Goal: Task Accomplishment & Management: Use online tool/utility

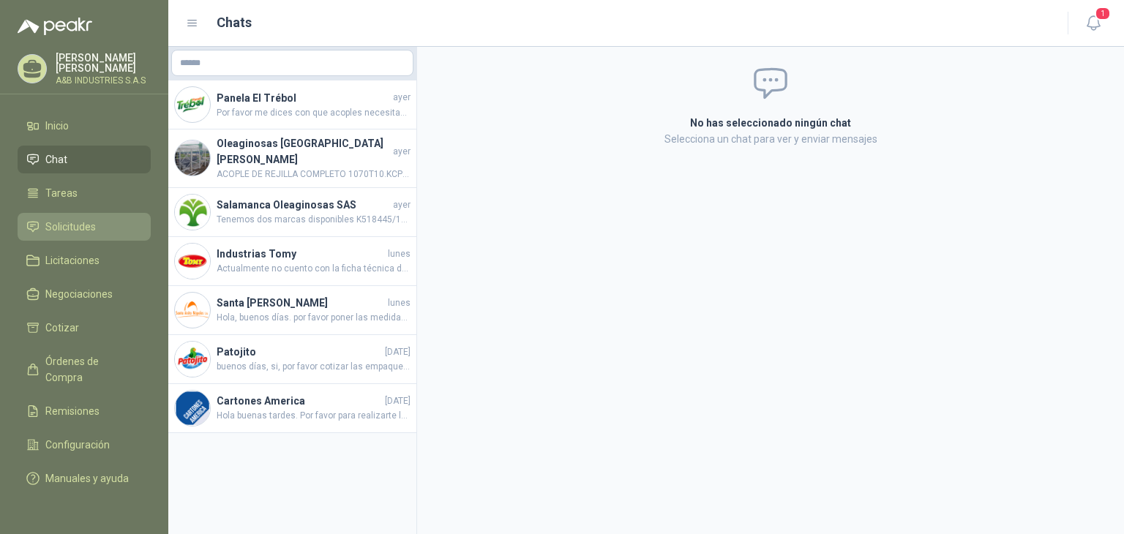
click at [47, 220] on span "Solicitudes" at bounding box center [70, 227] width 51 height 16
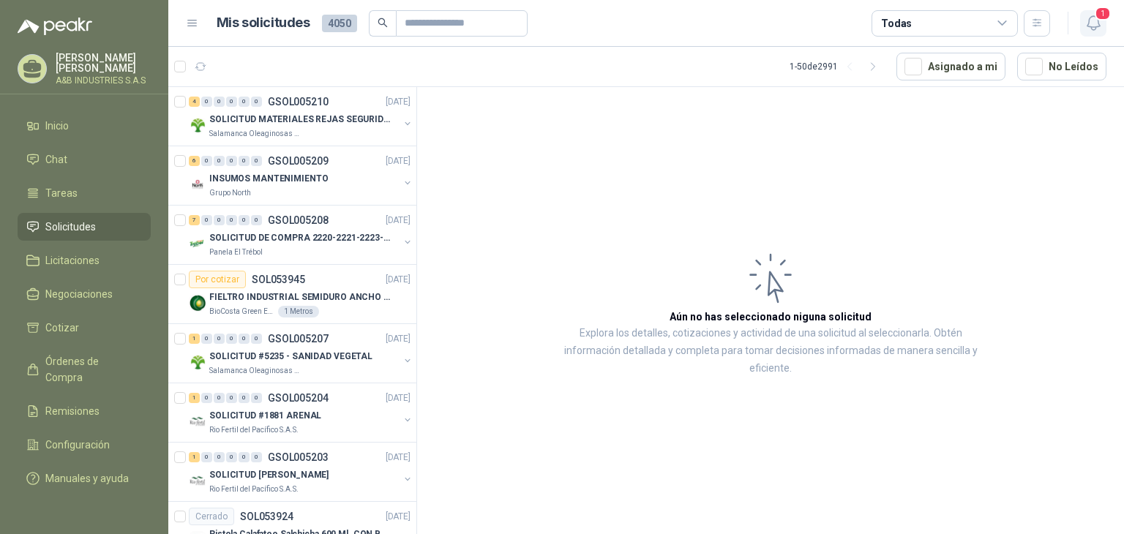
click at [1099, 12] on span "1" at bounding box center [1103, 14] width 16 height 14
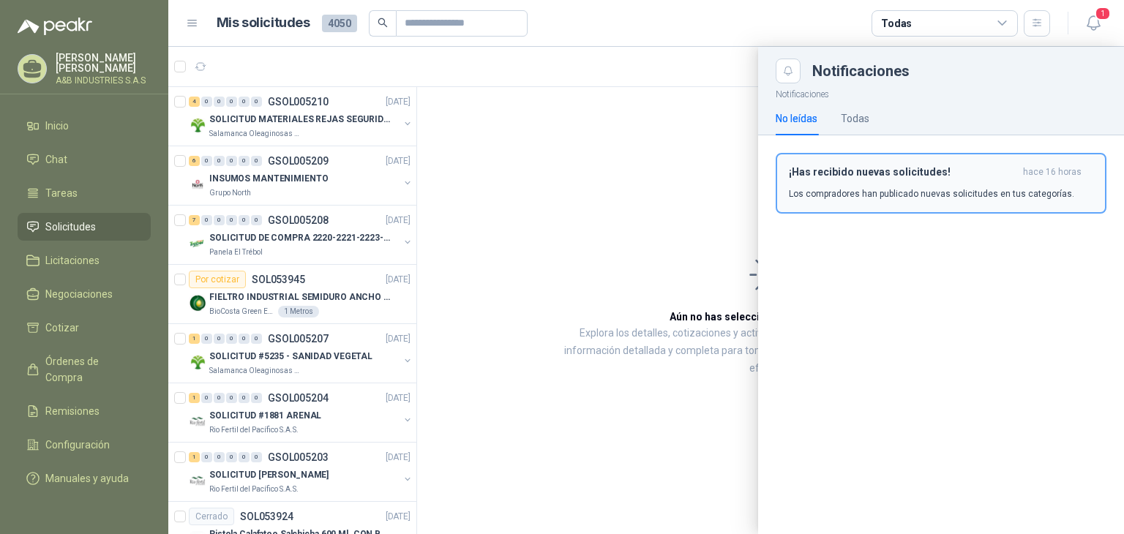
click at [925, 182] on div "¡Has recibido nuevas solicitudes! hace 16 horas Los compradores han publicado n…" at bounding box center [941, 183] width 305 height 34
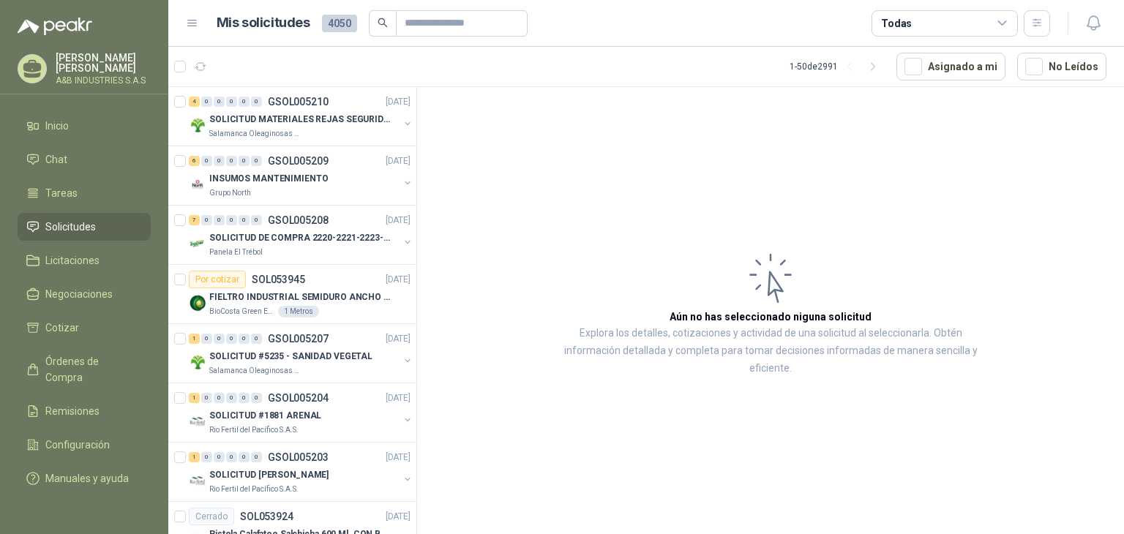
click at [672, 103] on article "Aún no has seleccionado niguna solicitud Explora los detalles, cotizaciones y a…" at bounding box center [770, 313] width 707 height 452
drag, startPoint x: 530, startPoint y: 194, endPoint x: 515, endPoint y: 194, distance: 15.4
click at [530, 194] on article "Aún no has seleccionado niguna solicitud Explora los detalles, cotizaciones y a…" at bounding box center [770, 313] width 707 height 452
click at [528, 150] on article "Aún no has seleccionado niguna solicitud Explora los detalles, cotizaciones y a…" at bounding box center [770, 313] width 707 height 452
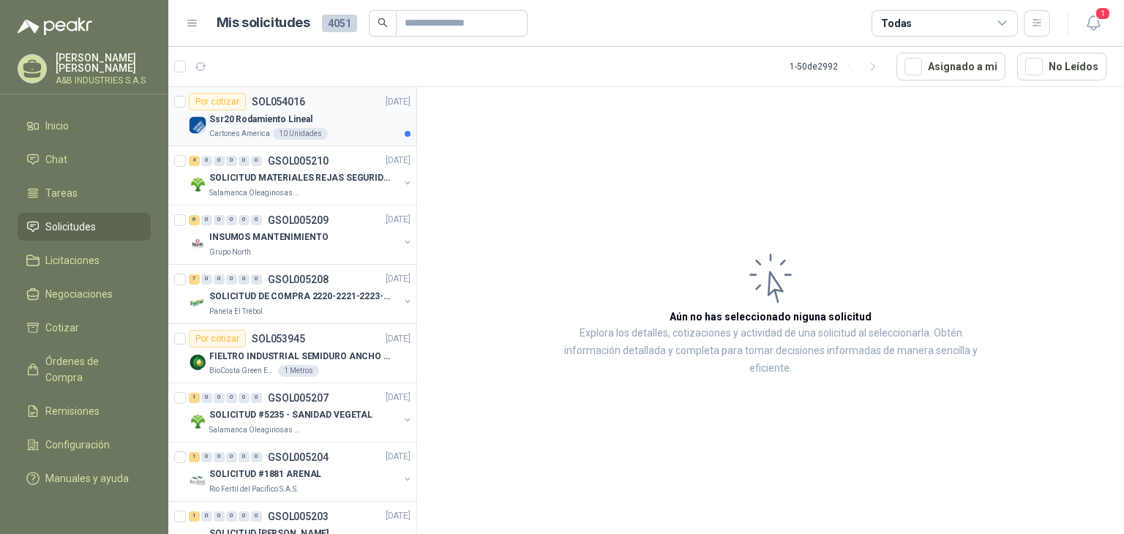
click at [220, 128] on p "Cartones America" at bounding box center [239, 134] width 61 height 12
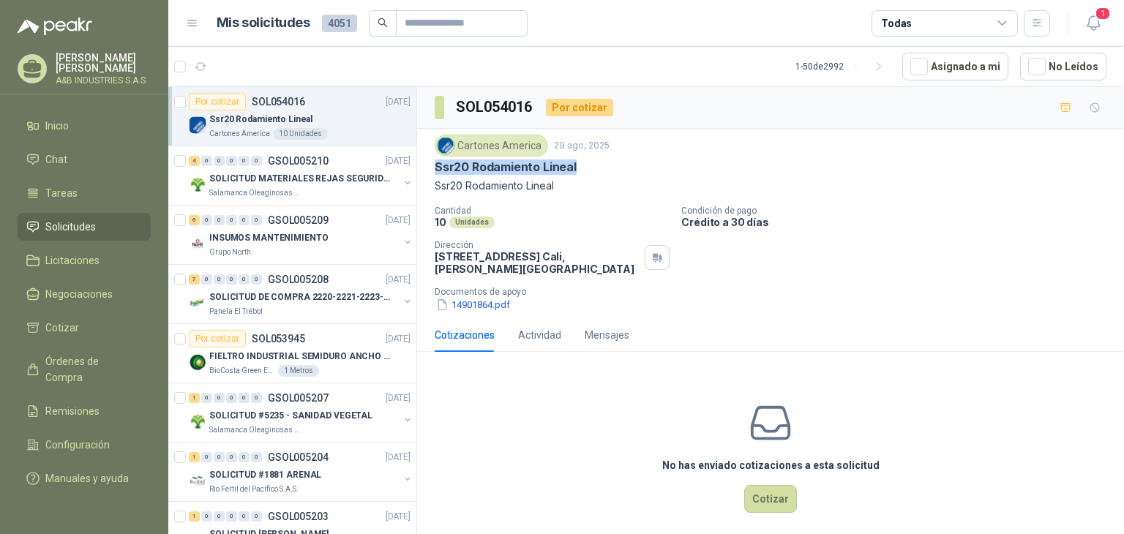
drag, startPoint x: 436, startPoint y: 168, endPoint x: 599, endPoint y: 173, distance: 162.6
click at [599, 173] on div "Ssr20 Rodamiento Lineal" at bounding box center [771, 167] width 672 height 15
copy p "Ssr20 Rodamiento Lineal"
drag, startPoint x: 512, startPoint y: 397, endPoint x: 500, endPoint y: 381, distance: 20.4
click at [511, 395] on div "No has enviado cotizaciones a esta solicitud Cotizar" at bounding box center [770, 457] width 707 height 187
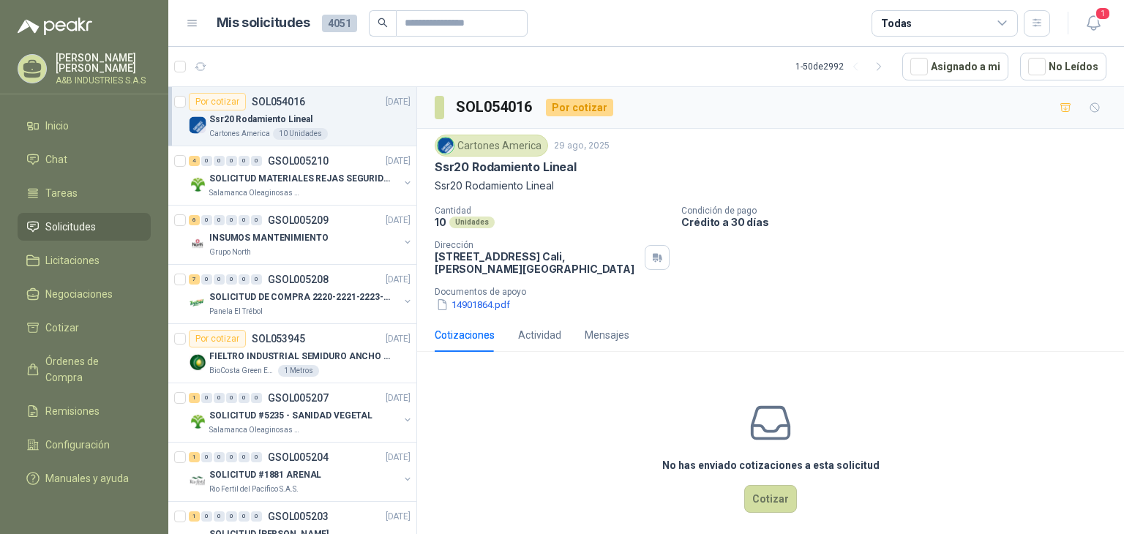
click at [438, 366] on div "No has enviado cotizaciones a esta solicitud Cotizar" at bounding box center [770, 457] width 707 height 187
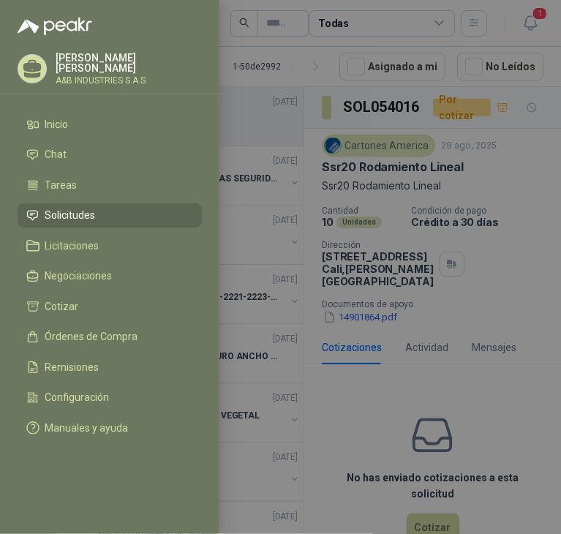
click at [406, 233] on div at bounding box center [280, 267] width 561 height 534
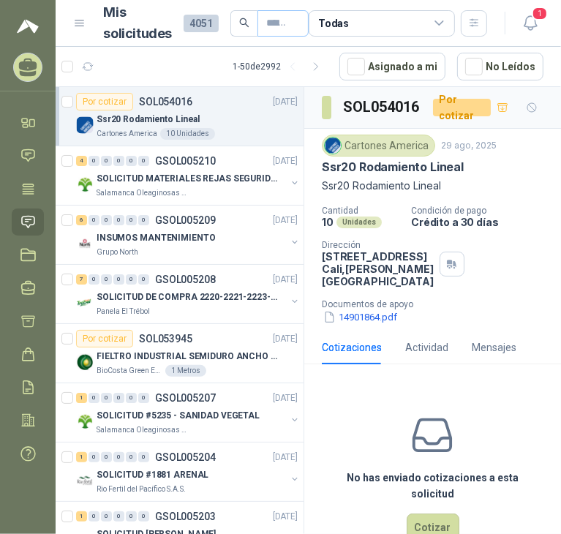
click at [290, 20] on span at bounding box center [283, 23] width 51 height 26
paste input "**********"
type input "**********"
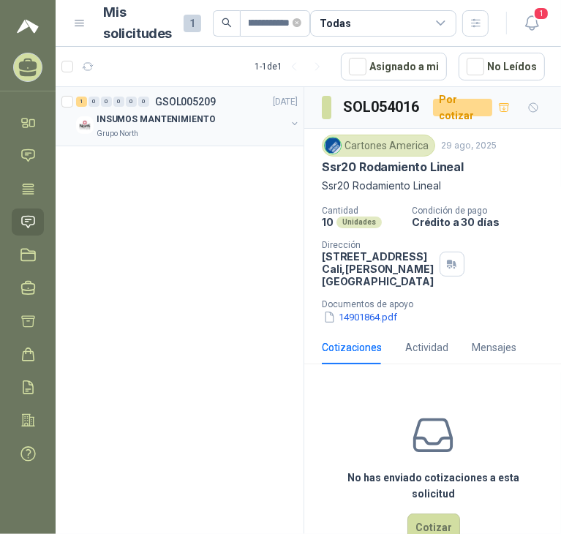
click at [182, 118] on p "INSUMOS MANTENIMIENTO" at bounding box center [156, 120] width 119 height 14
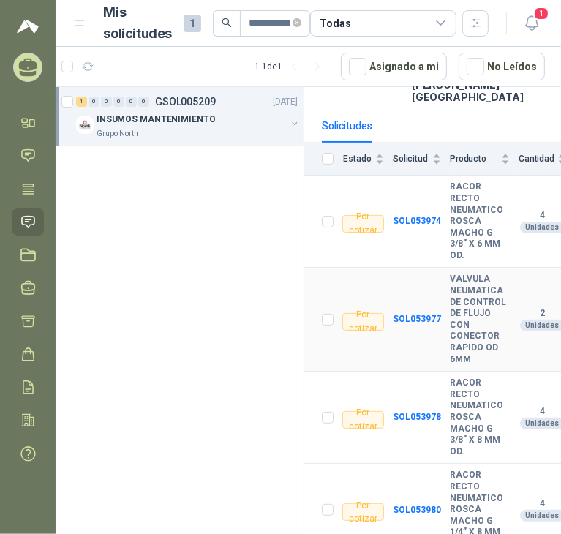
scroll to position [335, 0]
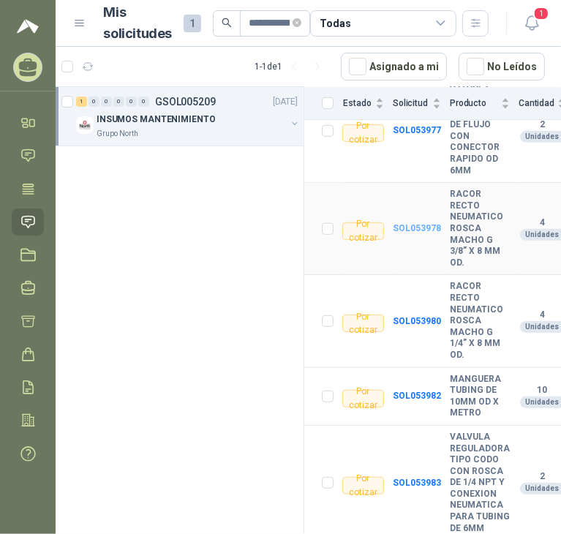
click at [419, 223] on b "SOL053978" at bounding box center [417, 228] width 48 height 10
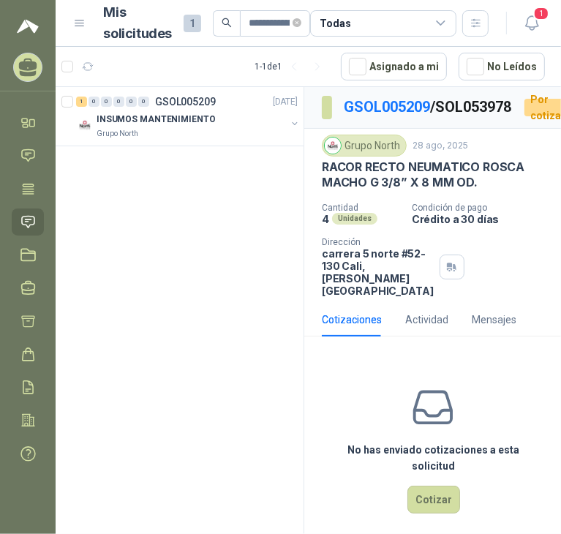
scroll to position [59, 0]
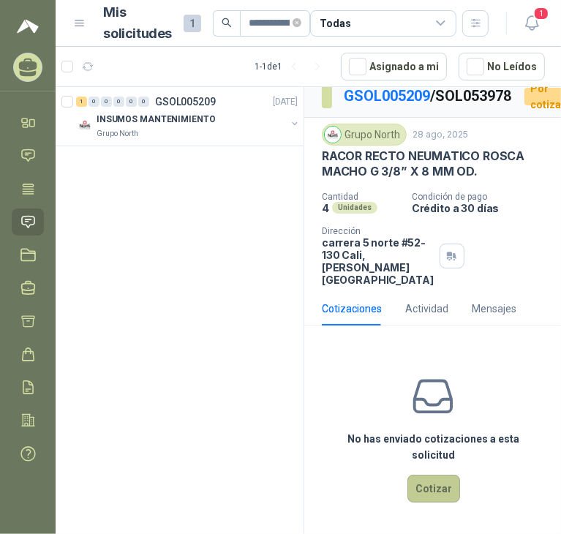
click at [438, 477] on button "Cotizar" at bounding box center [434, 489] width 53 height 28
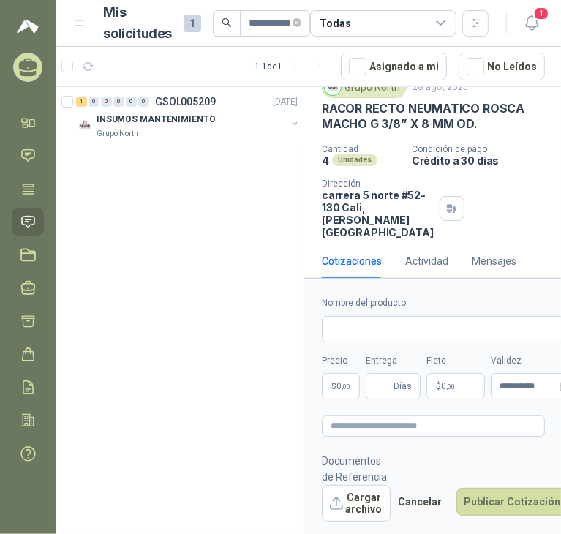
click at [341, 378] on body "**********" at bounding box center [280, 267] width 561 height 534
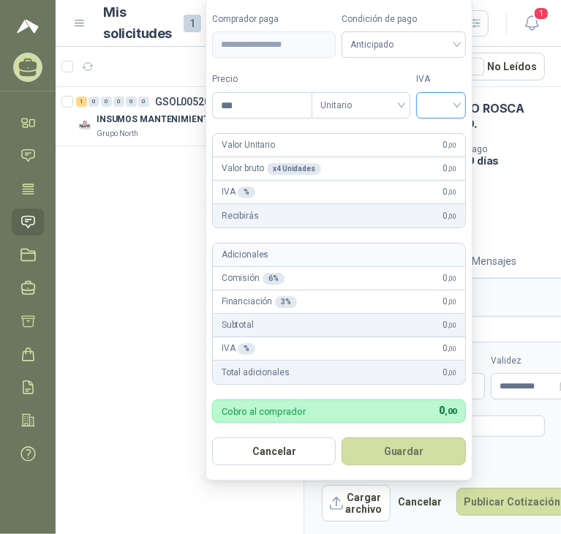
click at [433, 105] on input "search" at bounding box center [441, 104] width 32 height 22
click at [440, 138] on div "19%" at bounding box center [444, 137] width 27 height 16
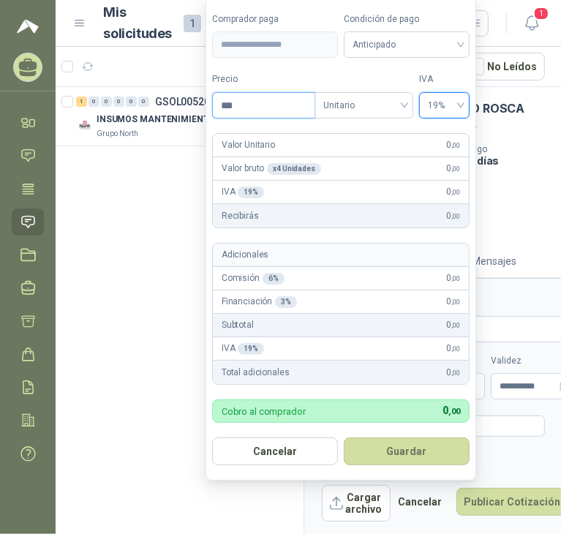
click at [253, 115] on input "***" at bounding box center [264, 105] width 102 height 25
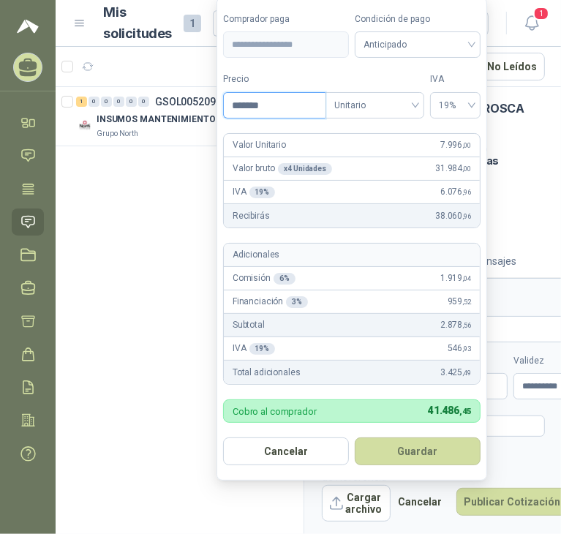
type input "*******"
click at [355, 438] on button "Guardar" at bounding box center [418, 452] width 126 height 28
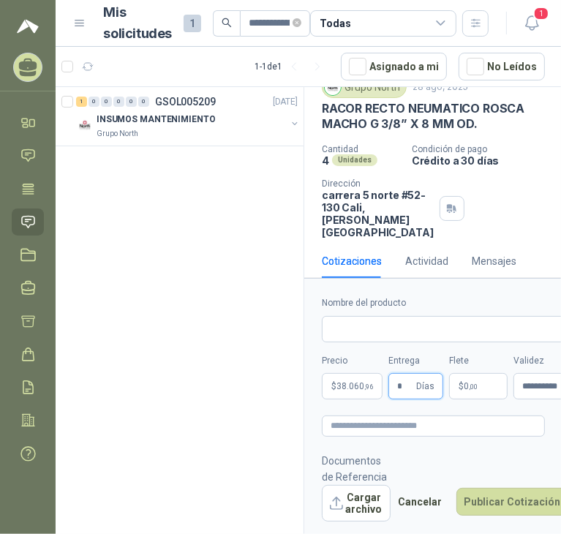
type input "*"
click at [457, 488] on button "Publicar Cotización" at bounding box center [513, 502] width 113 height 28
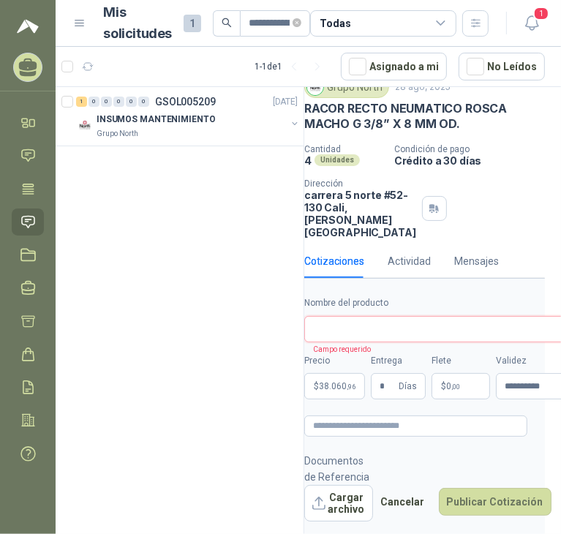
click at [332, 323] on input "Nombre del producto" at bounding box center [445, 329] width 280 height 26
type input "*"
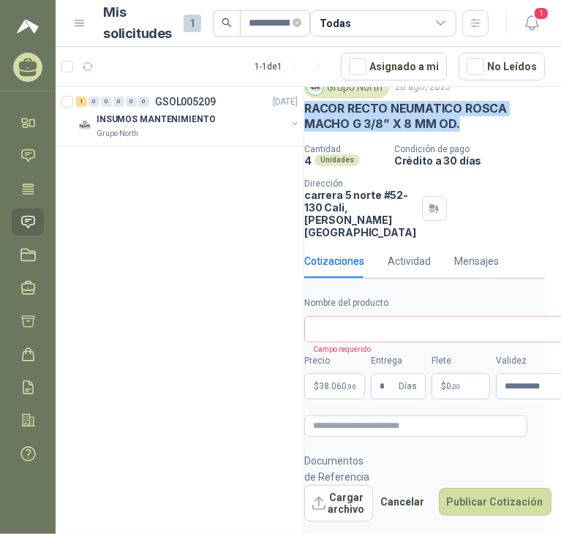
drag, startPoint x: 452, startPoint y: 144, endPoint x: 306, endPoint y: 132, distance: 146.1
click at [306, 132] on p "RACOR RECTO NEUMATICO ROSCA MACHO G 3/8” X 8 MM OD." at bounding box center [416, 116] width 223 height 31
copy p "RACOR RECTO NEUMATICO ROSCA MACHO G 3/8” X 8 MM OD."
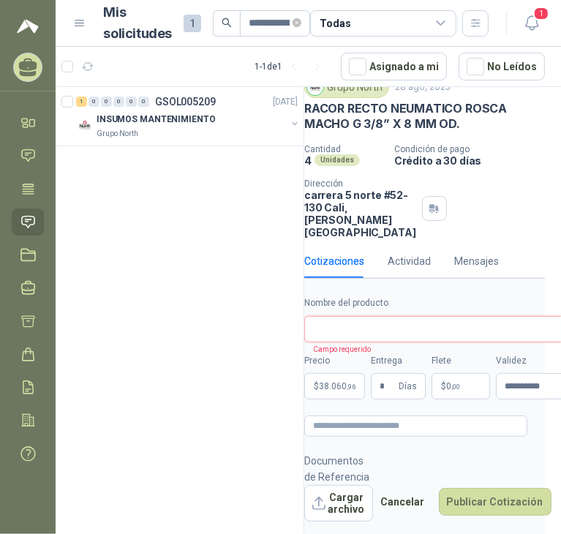
click at [357, 334] on input "Nombre del producto" at bounding box center [445, 329] width 280 height 26
paste input "**********"
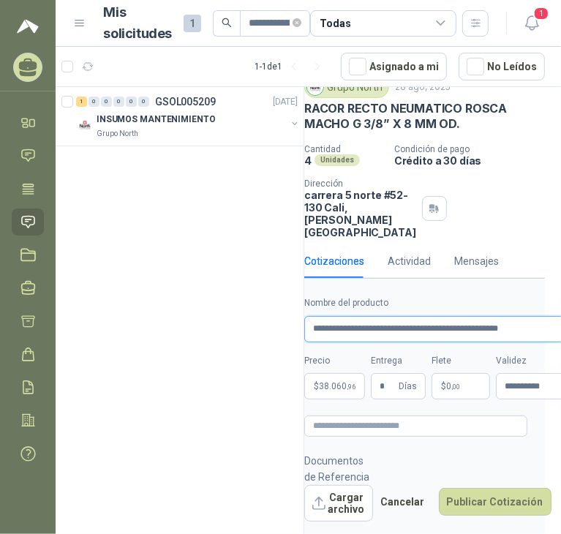
type input "**********"
click at [384, 296] on label "Nombre del producto" at bounding box center [445, 303] width 280 height 14
click at [384, 316] on input "**********" at bounding box center [445, 329] width 280 height 26
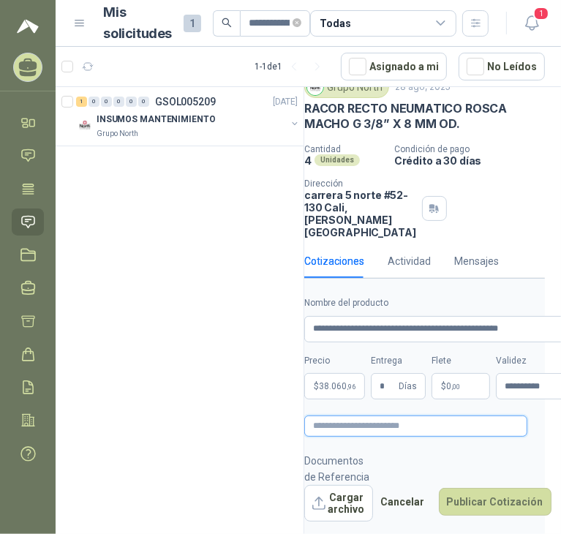
click at [410, 421] on textarea at bounding box center [416, 426] width 223 height 21
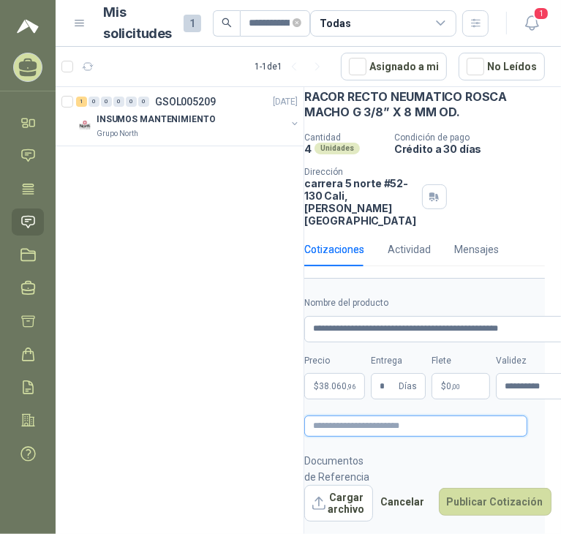
scroll to position [0, 0]
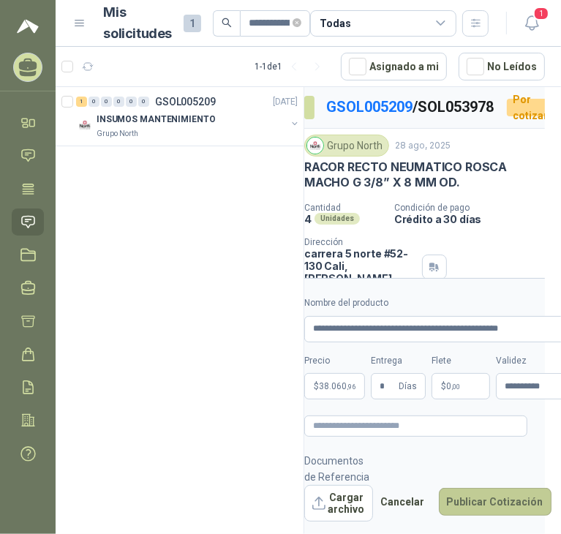
click at [444, 507] on button "Publicar Cotización" at bounding box center [495, 502] width 113 height 28
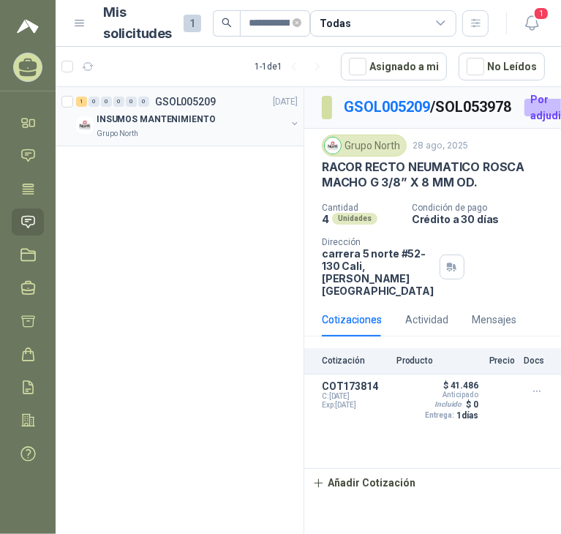
click at [295, 118] on button "button" at bounding box center [295, 124] width 12 height 12
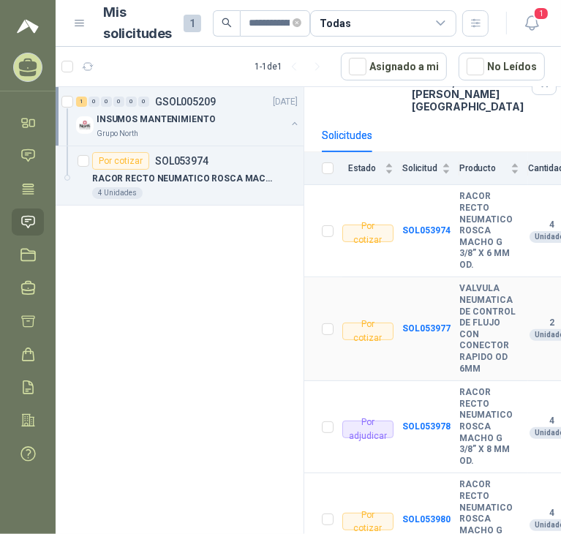
scroll to position [116, 0]
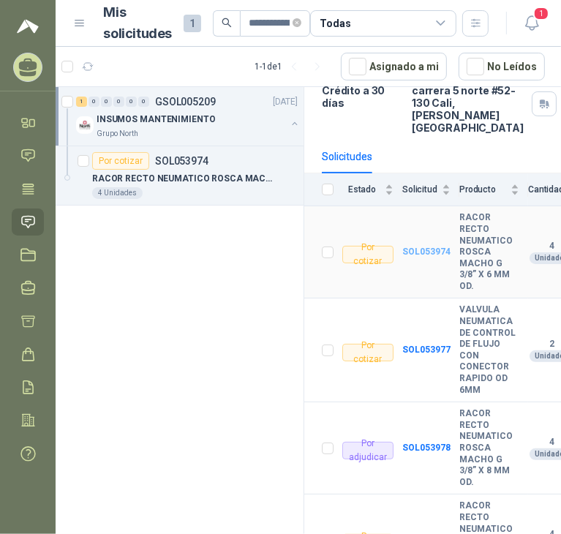
click at [419, 247] on b "SOL053974" at bounding box center [427, 252] width 48 height 10
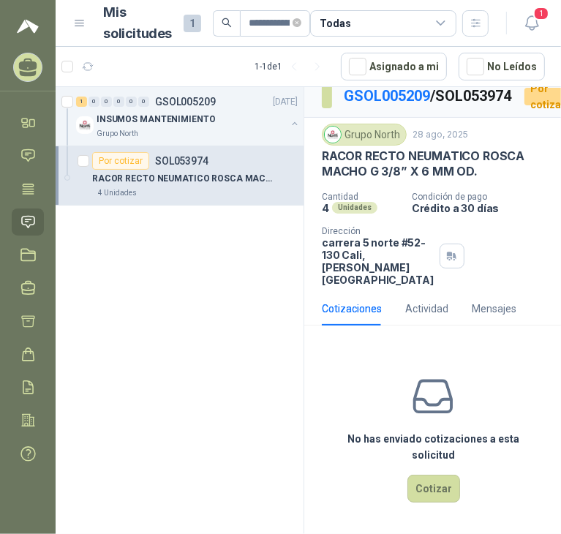
scroll to position [59, 0]
click at [438, 484] on button "Cotizar" at bounding box center [434, 489] width 53 height 28
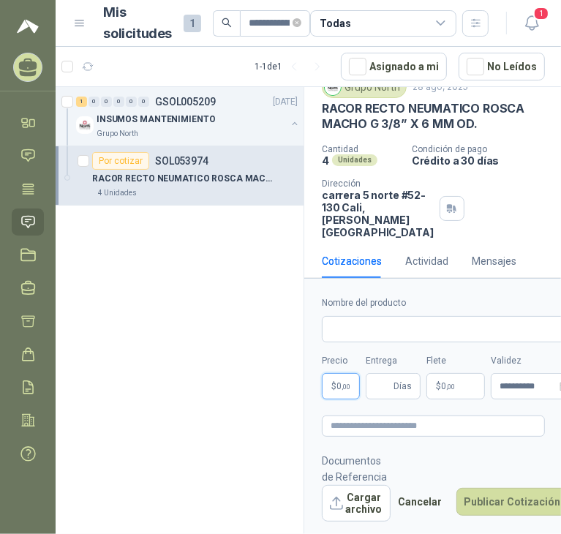
click at [335, 376] on body "**********" at bounding box center [280, 267] width 561 height 534
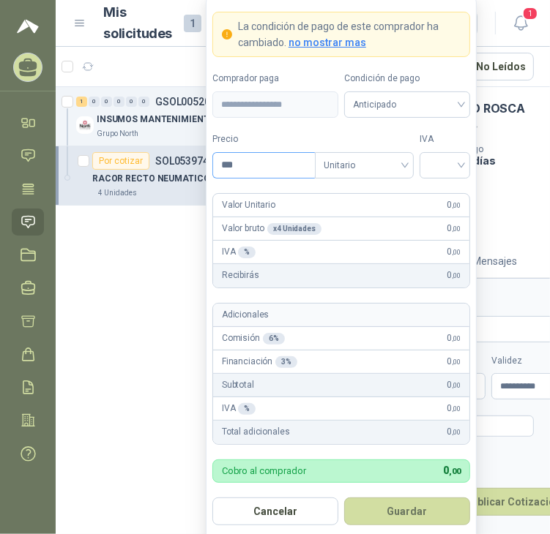
click at [280, 171] on input "***" at bounding box center [264, 165] width 102 height 25
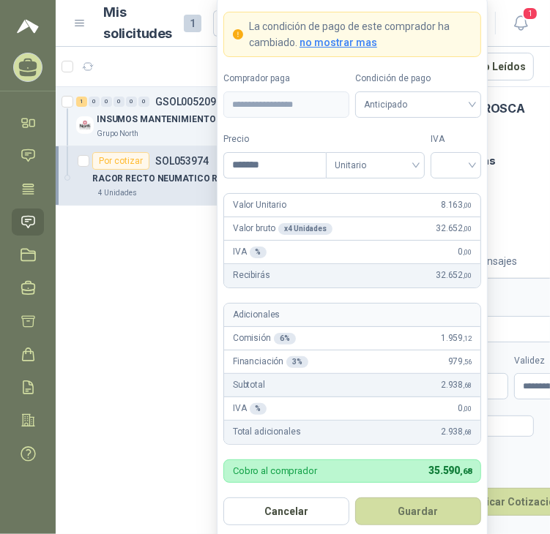
type input "*******"
click at [482, 163] on form "**********" at bounding box center [352, 268] width 271 height 545
click at [463, 165] on input "search" at bounding box center [455, 164] width 33 height 22
click at [452, 196] on div "19%" at bounding box center [455, 196] width 27 height 16
click at [416, 162] on div "Unitario" at bounding box center [375, 165] width 99 height 26
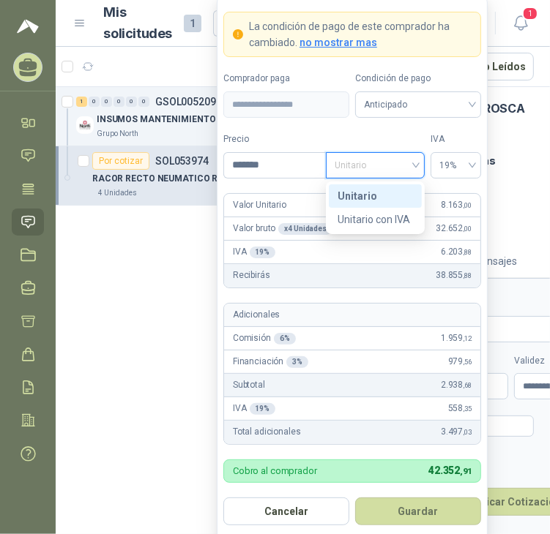
click at [416, 162] on div "Unitario" at bounding box center [375, 165] width 99 height 26
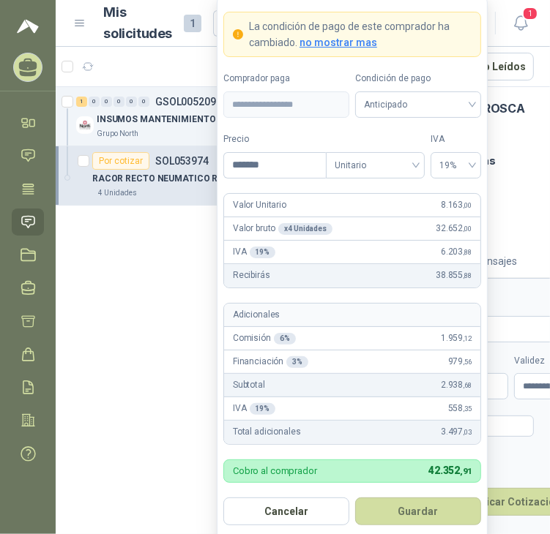
click at [364, 197] on div "Valor Unitario 8.163 ,00" at bounding box center [352, 205] width 256 height 23
click at [460, 97] on span "Anticipado" at bounding box center [418, 105] width 108 height 22
click at [452, 103] on span "Anticipado" at bounding box center [418, 105] width 108 height 22
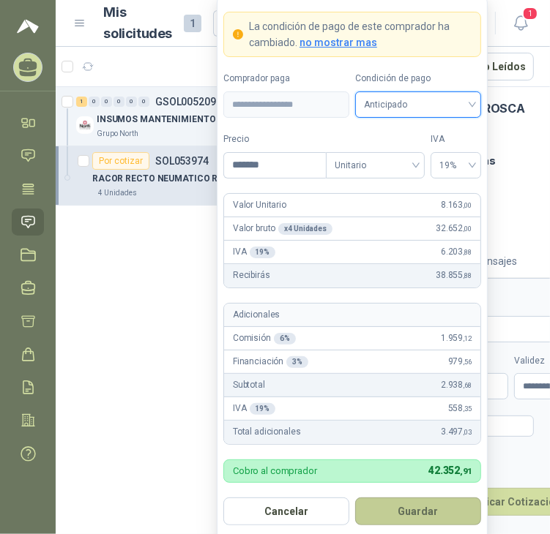
click at [432, 498] on button "Guardar" at bounding box center [418, 512] width 126 height 28
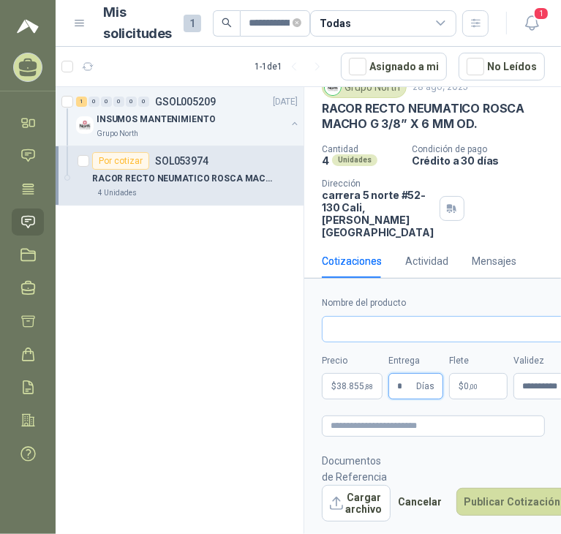
type input "*"
click at [401, 330] on input "Nombre del producto" at bounding box center [462, 329] width 280 height 26
click at [354, 132] on p "RACOR RECTO NEUMATICO ROSCA MACHO G 3/8” X 6 MM OD." at bounding box center [433, 116] width 223 height 31
click at [353, 132] on p "RACOR RECTO NEUMATICO ROSCA MACHO G 3/8” X 6 MM OD." at bounding box center [433, 116] width 223 height 31
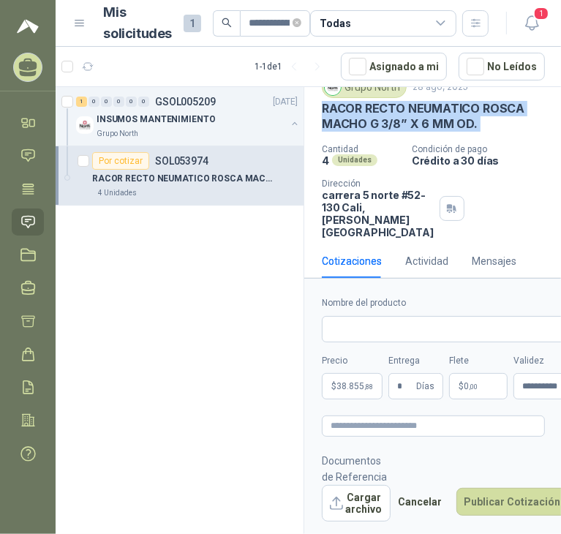
click at [353, 132] on p "RACOR RECTO NEUMATICO ROSCA MACHO G 3/8” X 6 MM OD." at bounding box center [433, 116] width 223 height 31
copy p "RACOR RECTO NEUMATICO ROSCA MACHO G 3/8” X 6 MM OD."
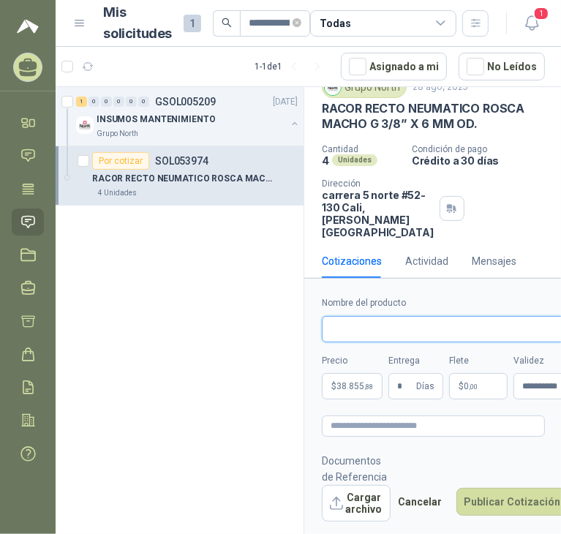
click at [359, 324] on input "Nombre del producto" at bounding box center [462, 329] width 280 height 26
paste input "**********"
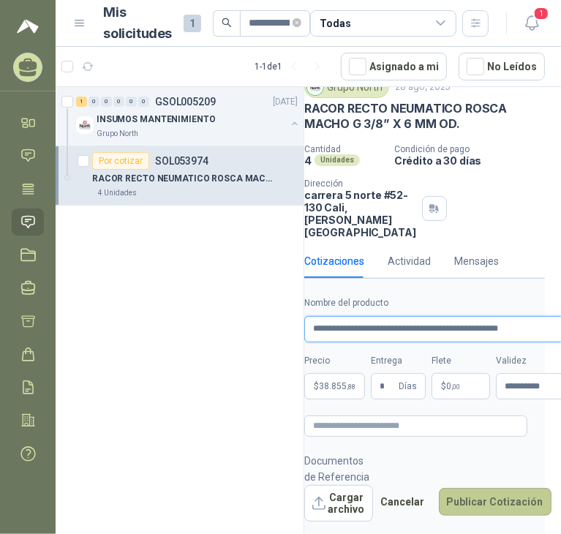
type input "**********"
click at [480, 493] on button "Publicar Cotización" at bounding box center [495, 502] width 113 height 28
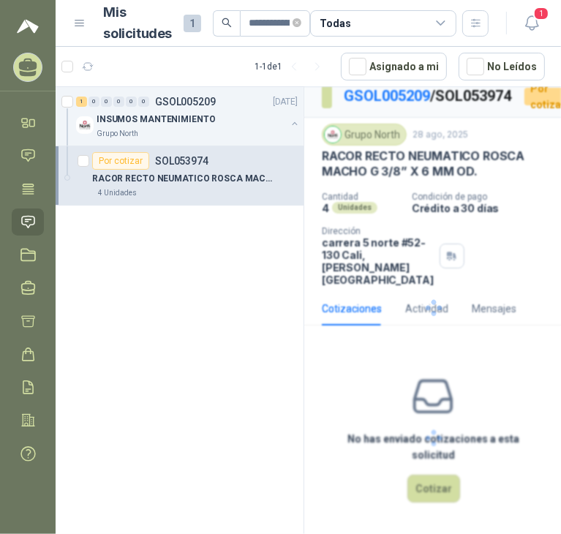
scroll to position [20, 0]
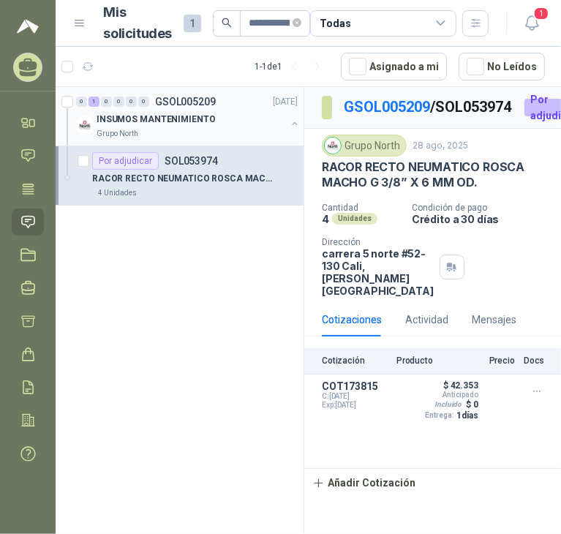
click at [296, 123] on button "button" at bounding box center [295, 124] width 12 height 12
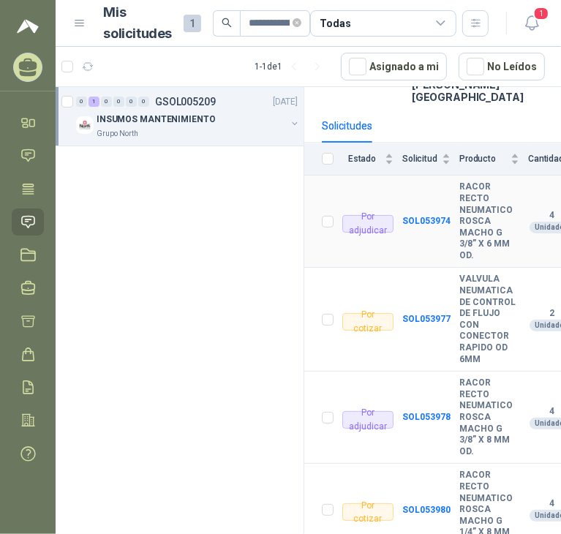
scroll to position [335, 0]
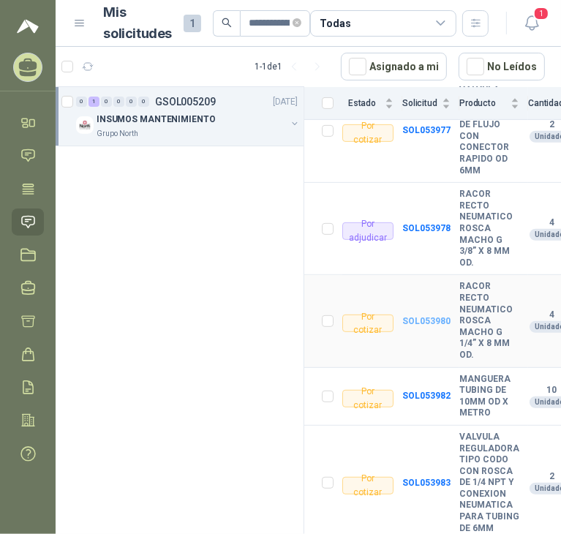
click at [430, 316] on b "SOL053980" at bounding box center [427, 321] width 48 height 10
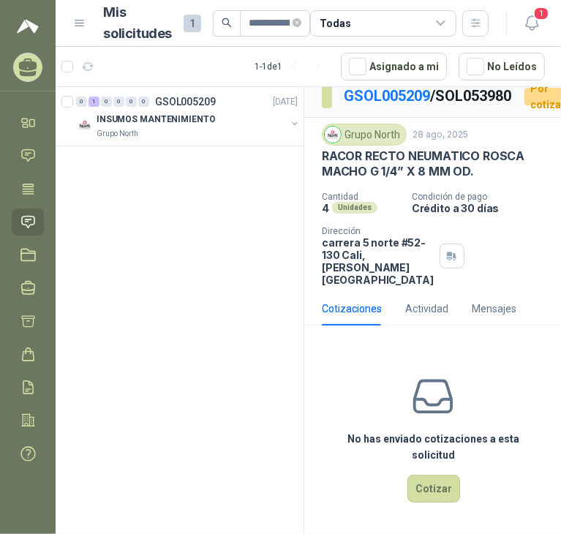
scroll to position [59, 0]
click at [423, 483] on button "Cotizar" at bounding box center [434, 489] width 53 height 28
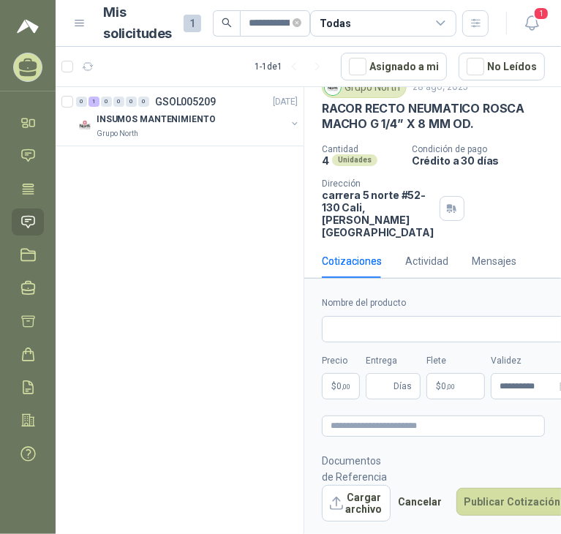
click at [378, 132] on p "RACOR RECTO NEUMATICO ROSCA MACHO G 1/4” X 8 MM OD." at bounding box center [433, 116] width 223 height 31
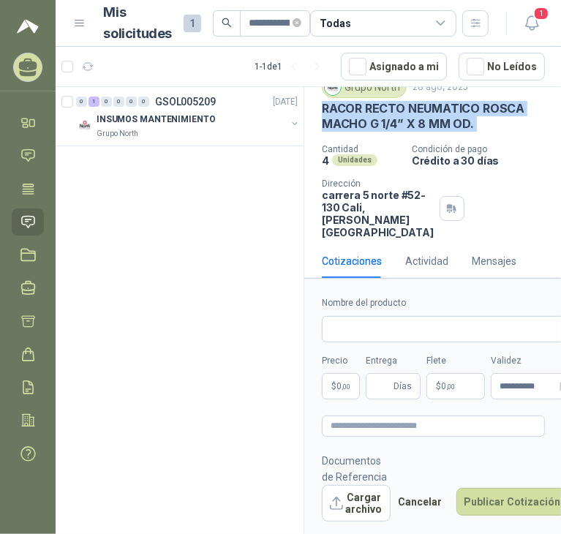
click at [378, 132] on p "RACOR RECTO NEUMATICO ROSCA MACHO G 1/4” X 8 MM OD." at bounding box center [433, 116] width 223 height 31
copy p "RACOR RECTO NEUMATICO ROSCA MACHO G 1/4” X 8 MM OD."
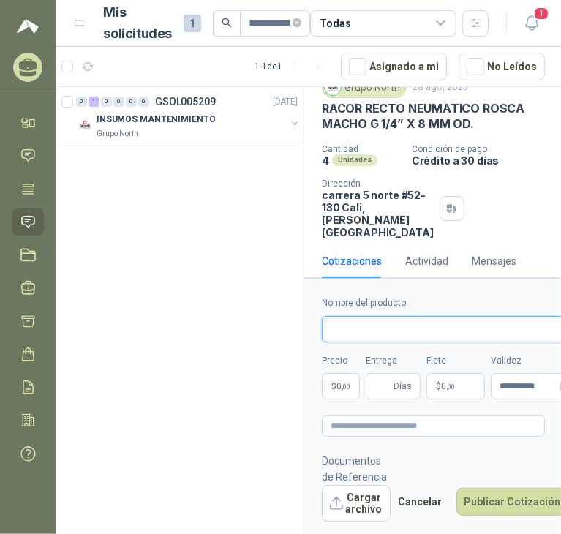
click at [401, 328] on input "Nombre del producto" at bounding box center [450, 329] width 257 height 26
paste input "**********"
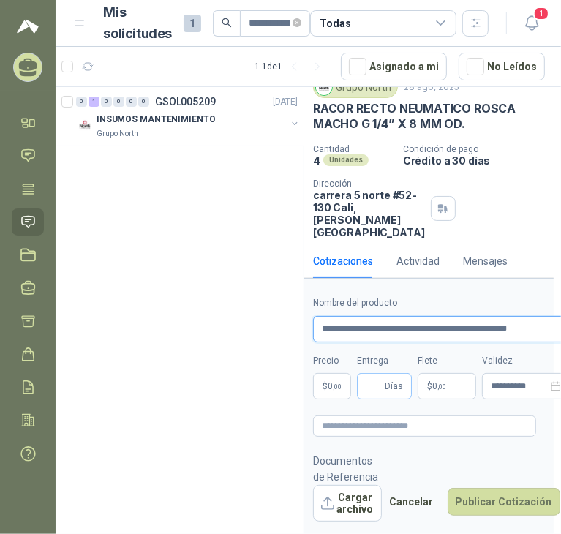
type input "**********"
click at [373, 386] on input "Entrega" at bounding box center [374, 386] width 16 height 25
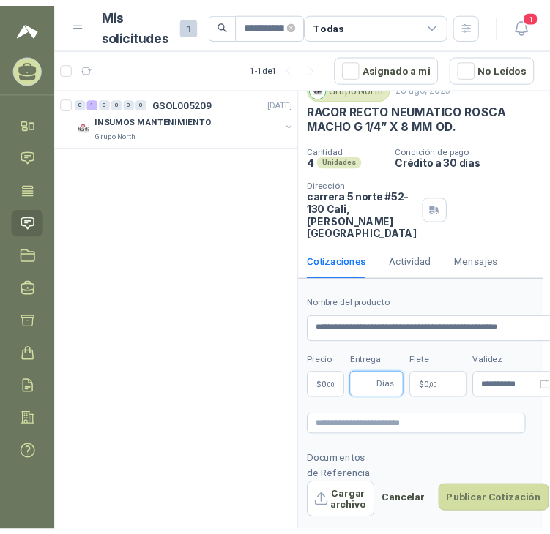
scroll to position [0, 0]
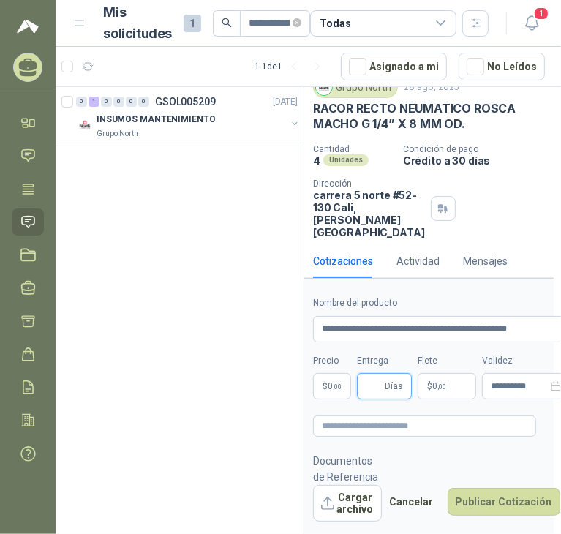
type input "*"
click at [328, 378] on p "$ 0 ,00" at bounding box center [332, 386] width 38 height 26
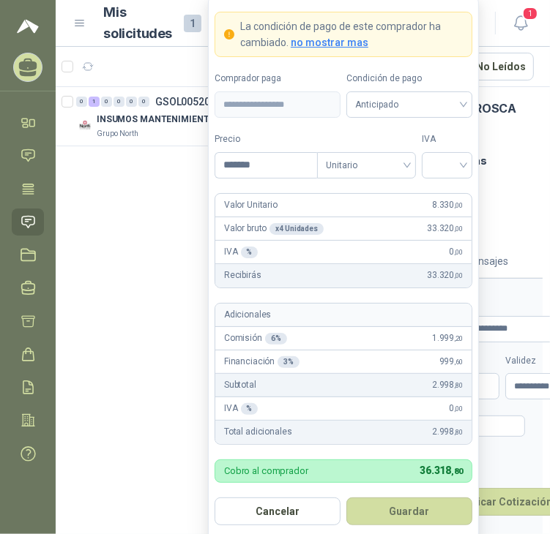
type input "*******"
click at [346, 498] on button "Guardar" at bounding box center [409, 512] width 126 height 28
click at [430, 159] on input "search" at bounding box center [446, 164] width 33 height 22
click at [443, 190] on div "19%" at bounding box center [446, 196] width 27 height 16
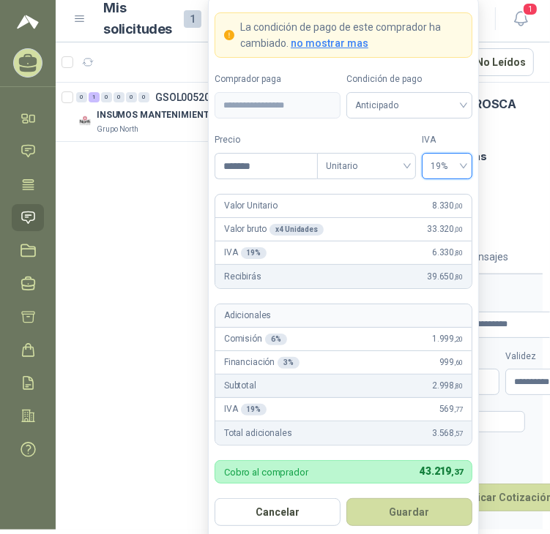
scroll to position [7, 0]
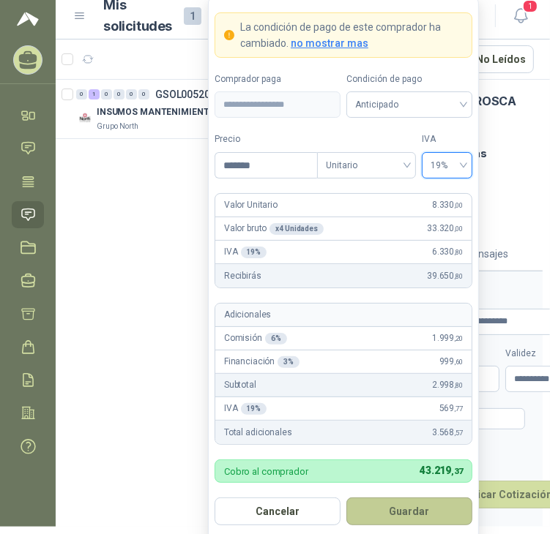
click at [399, 511] on button "Guardar" at bounding box center [409, 512] width 126 height 28
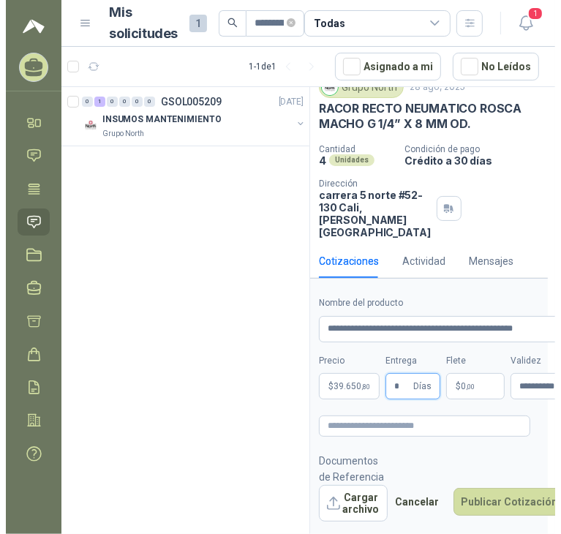
scroll to position [0, 0]
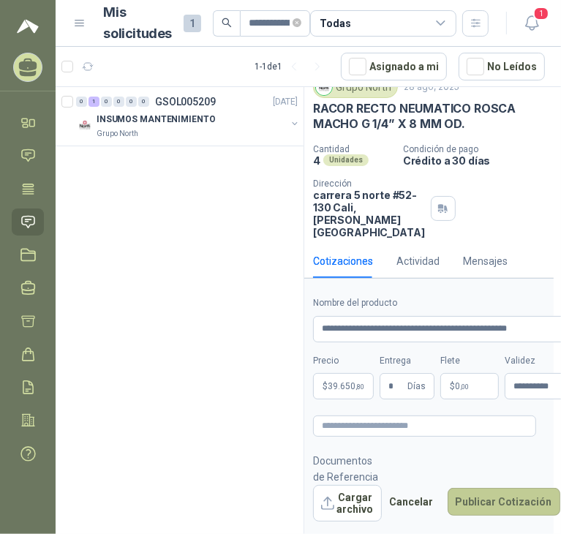
click at [481, 510] on button "Publicar Cotización" at bounding box center [504, 502] width 113 height 28
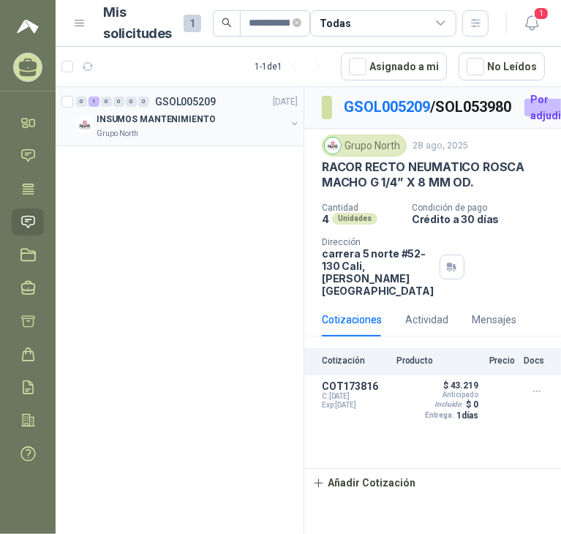
click at [260, 132] on div "Grupo North" at bounding box center [192, 134] width 190 height 12
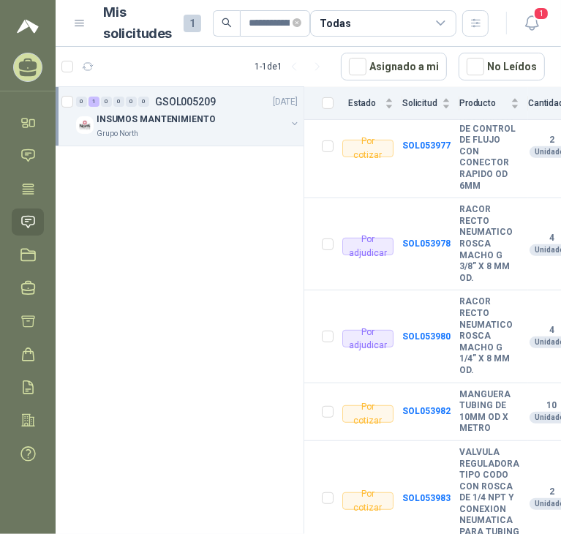
scroll to position [335, 0]
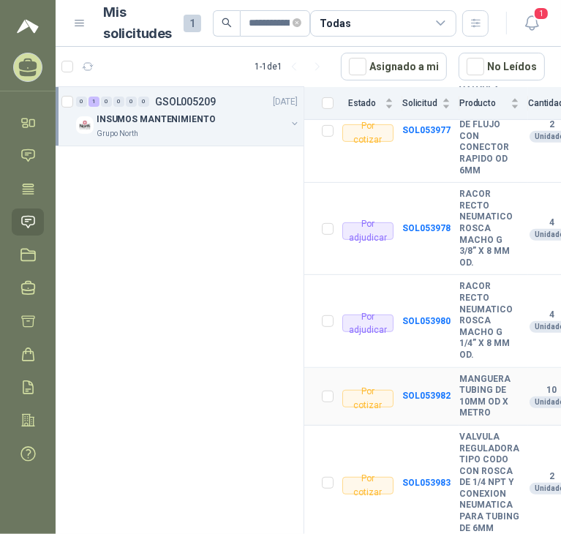
click at [416, 373] on td "SOL053982" at bounding box center [431, 397] width 57 height 58
click at [422, 391] on b "SOL053982" at bounding box center [427, 396] width 48 height 10
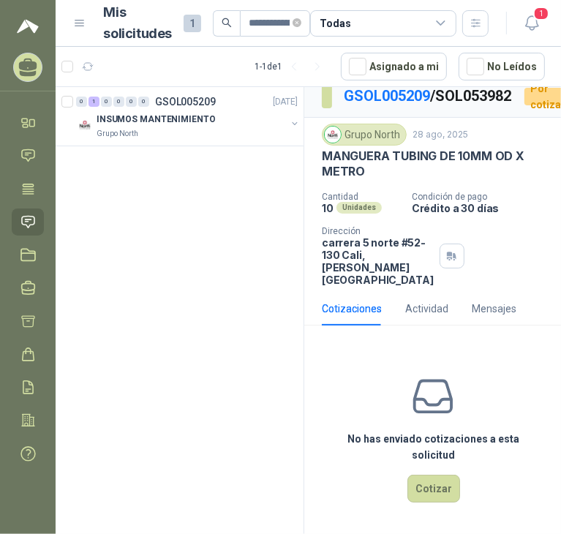
scroll to position [59, 0]
click at [432, 486] on button "Cotizar" at bounding box center [434, 489] width 53 height 28
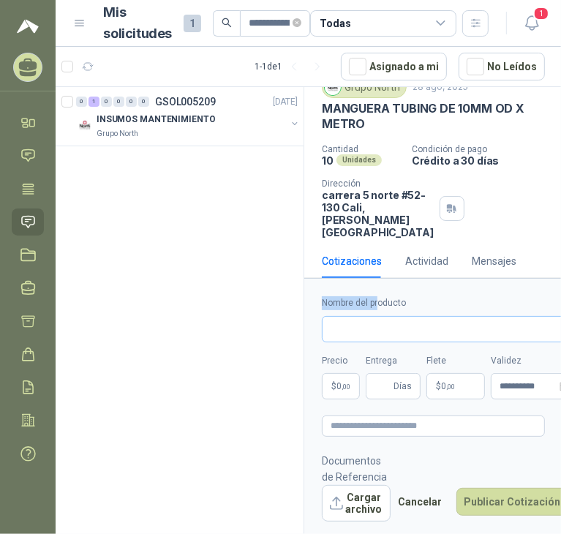
click at [378, 318] on div "Nombre del producto" at bounding box center [450, 319] width 257 height 46
click at [378, 323] on input "Nombre del producto" at bounding box center [450, 329] width 257 height 26
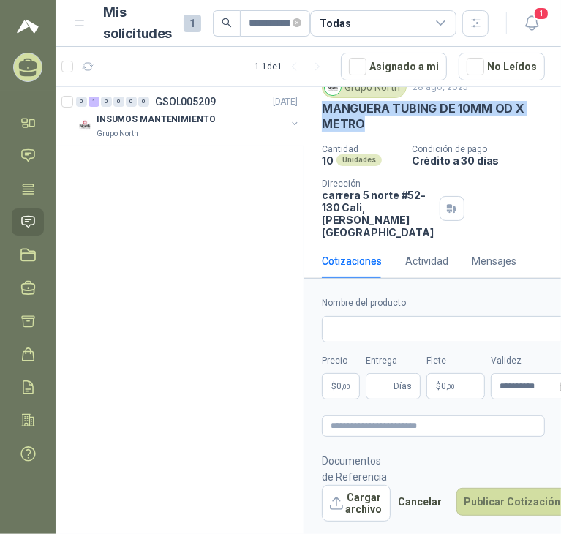
drag, startPoint x: 369, startPoint y: 147, endPoint x: 318, endPoint y: 129, distance: 54.4
click at [318, 129] on div "Grupo North 28 ago, 2025 MANGUERA TUBING DE 10MM OD X METRO Cantidad 10 Unidade…" at bounding box center [434, 157] width 258 height 174
copy p "MANGUERA TUBING DE 10MM OD X METRO"
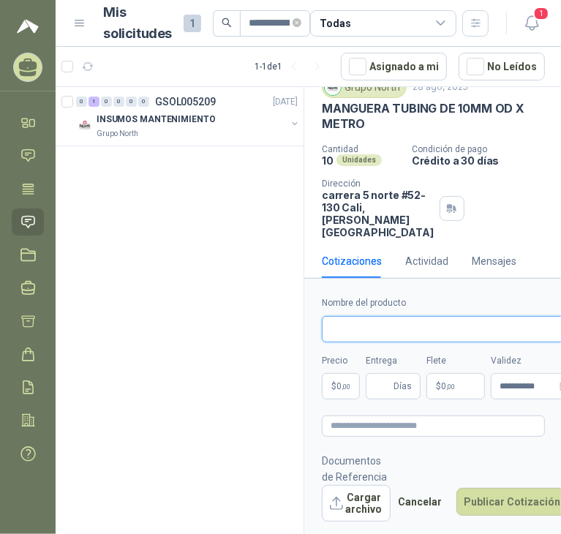
click at [388, 326] on input "Nombre del producto" at bounding box center [450, 329] width 257 height 26
paste input "**********"
type input "**********"
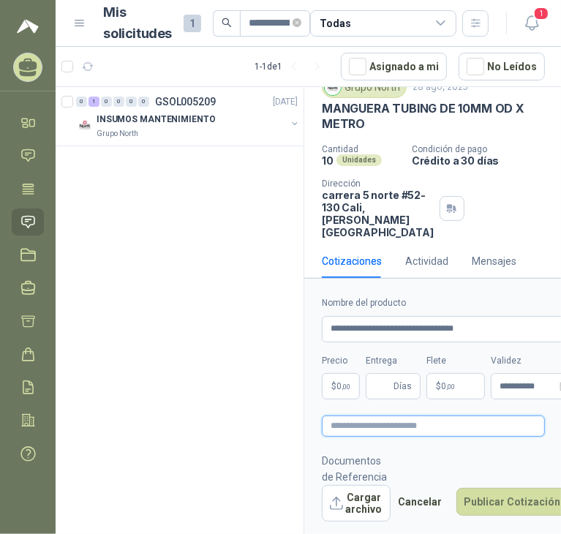
click at [408, 417] on textarea at bounding box center [433, 426] width 223 height 21
click at [350, 384] on span ",00" at bounding box center [346, 387] width 9 height 8
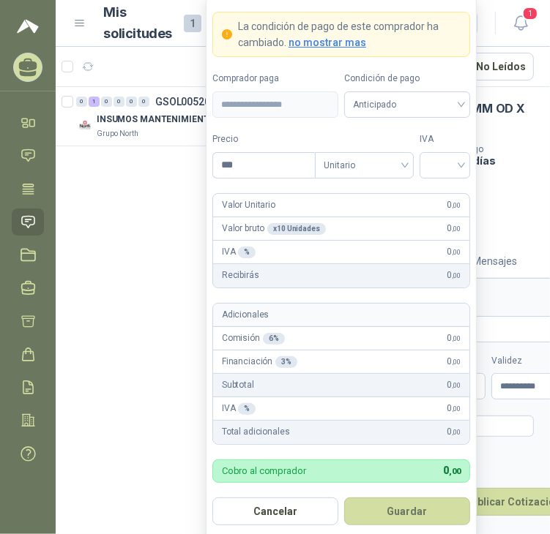
click at [507, 167] on p "Crédito a 30 días" at bounding box center [477, 160] width 138 height 12
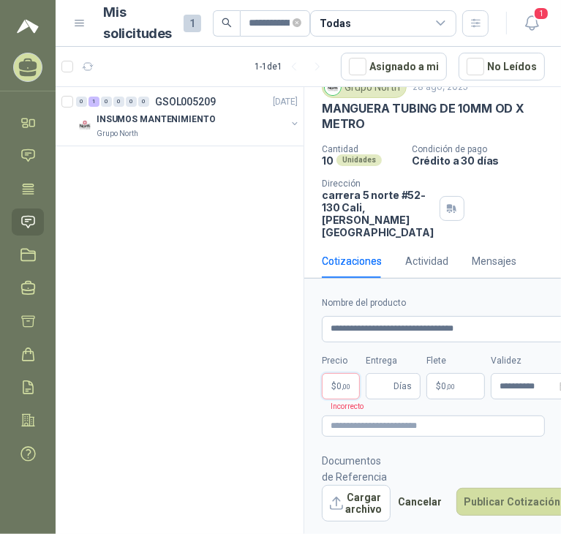
click at [341, 378] on body "**********" at bounding box center [280, 267] width 561 height 534
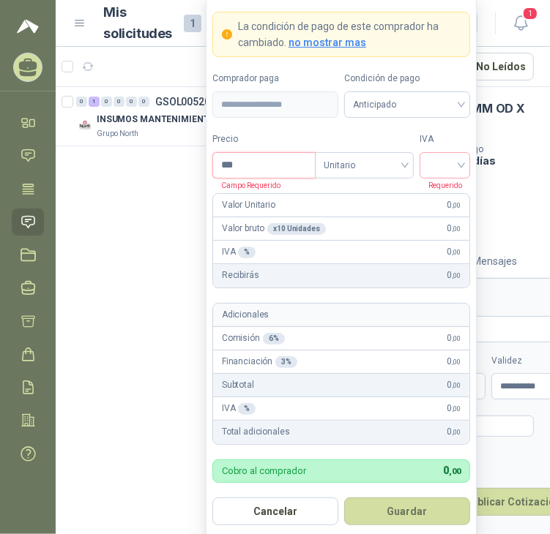
click at [269, 171] on input "***" at bounding box center [264, 165] width 102 height 25
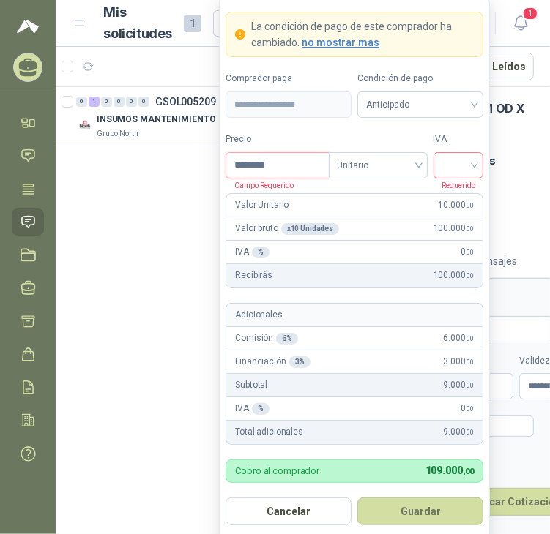
type input "********"
click at [442, 156] on input "search" at bounding box center [458, 164] width 33 height 22
click at [449, 195] on div "19%" at bounding box center [458, 196] width 27 height 16
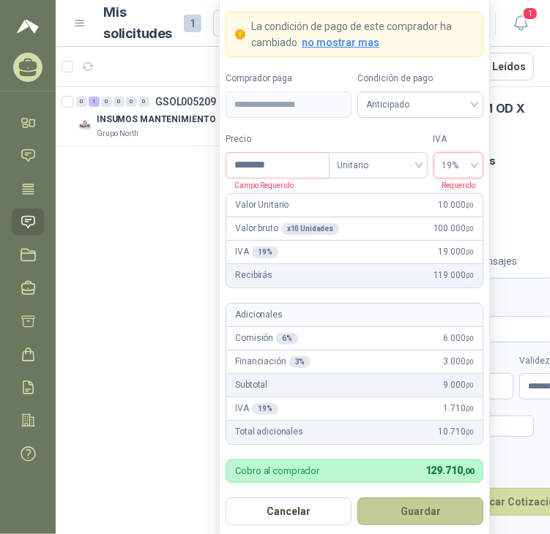
click at [387, 509] on button "Guardar" at bounding box center [420, 512] width 126 height 28
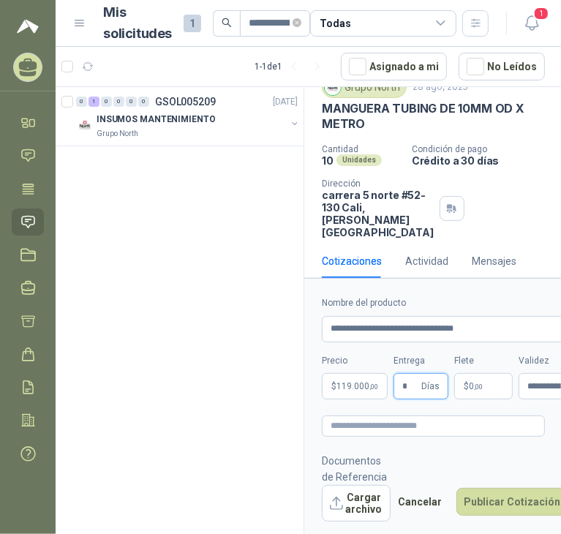
type input "*"
click at [457, 488] on button "Publicar Cotización" at bounding box center [513, 502] width 113 height 28
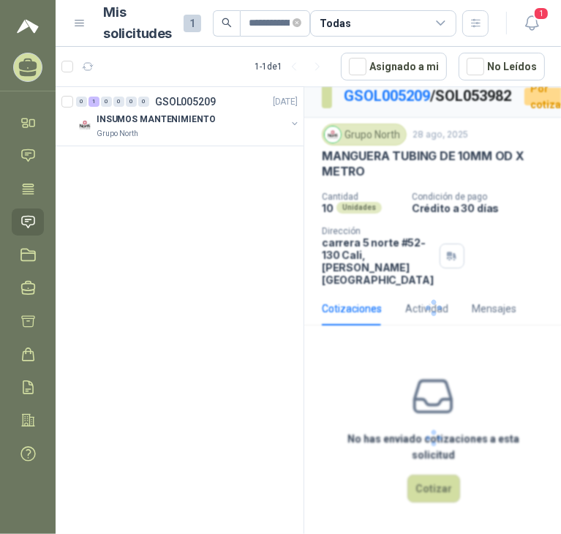
scroll to position [0, 0]
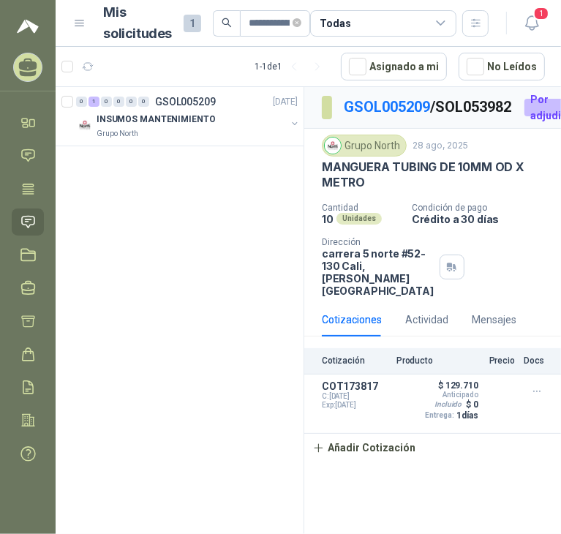
drag, startPoint x: 171, startPoint y: 277, endPoint x: 152, endPoint y: 283, distance: 19.7
click at [167, 280] on div "0 1 0 0 0 0 GSOL005209 28/08/25 INSUMOS MANTENIMIENTO Grupo North" at bounding box center [180, 313] width 249 height 452
click at [148, 203] on div "0 1 0 0 0 0 GSOL005209 28/08/25 INSUMOS MANTENIMIENTO Grupo North" at bounding box center [180, 313] width 249 height 452
click at [550, 14] on header "**********" at bounding box center [309, 23] width 507 height 47
click at [519, 30] on button "1" at bounding box center [532, 23] width 26 height 26
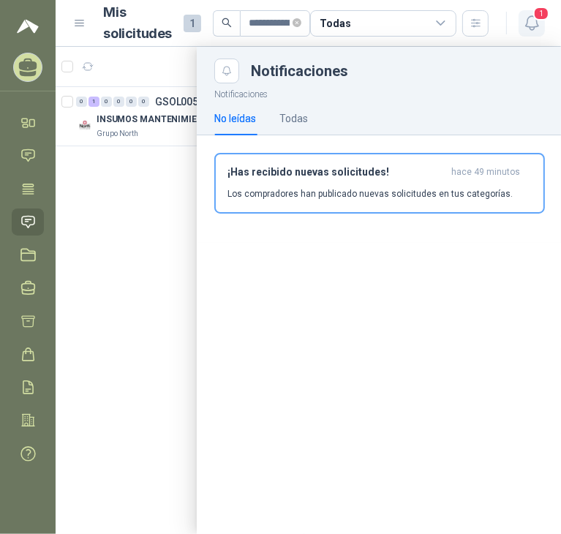
click at [526, 26] on icon "button" at bounding box center [532, 23] width 12 height 14
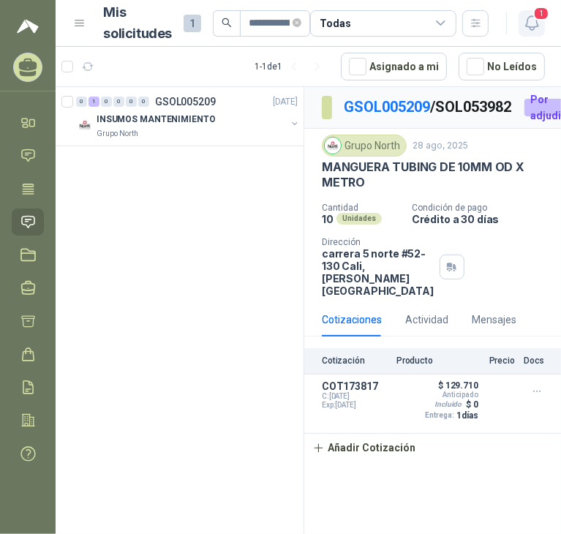
click at [535, 27] on icon "button" at bounding box center [532, 23] width 18 height 18
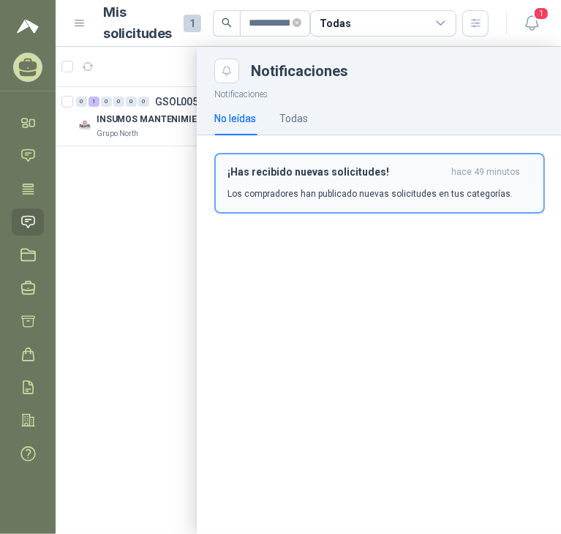
click at [469, 173] on span "hace 49 minutos" at bounding box center [486, 172] width 69 height 12
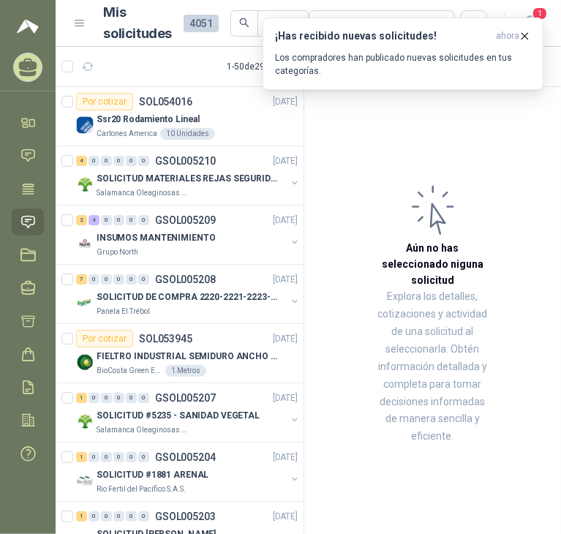
drag, startPoint x: 436, startPoint y: 120, endPoint x: 450, endPoint y: 89, distance: 34.4
click at [436, 119] on article "Aún no has seleccionado niguna solicitud Explora los detalles, cotizaciones y a…" at bounding box center [433, 313] width 257 height 452
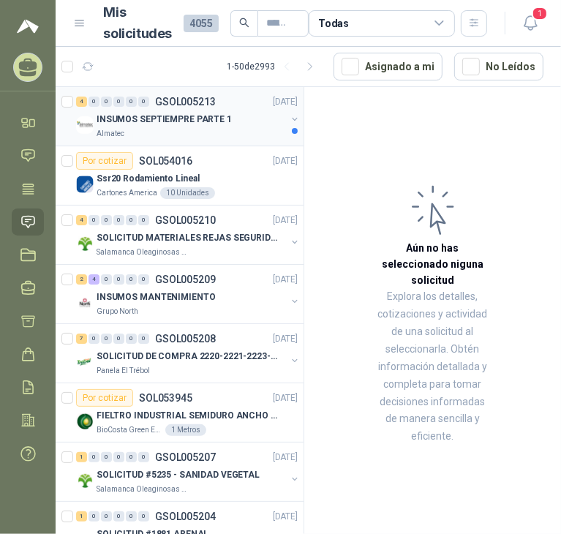
click at [173, 105] on p "GSOL005213" at bounding box center [185, 102] width 61 height 10
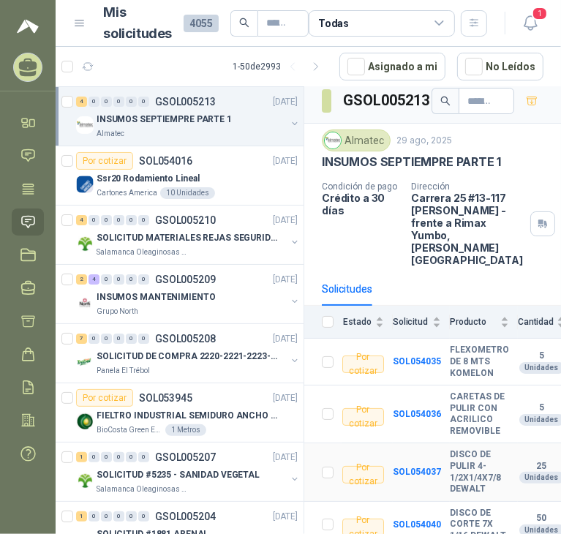
scroll to position [15, 0]
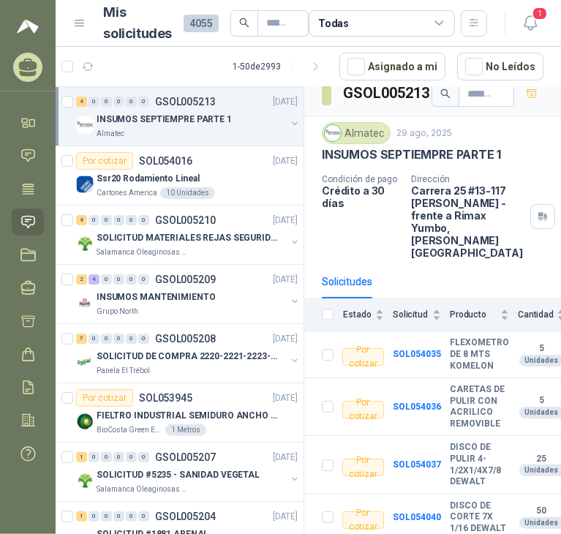
click at [10, 147] on ul "Inicio Chat Tareas Solicitudes Licitaciones Negociaciones Cotizar Órdenes de Co…" at bounding box center [28, 291] width 56 height 365
click at [26, 152] on icon at bounding box center [27, 155] width 15 height 15
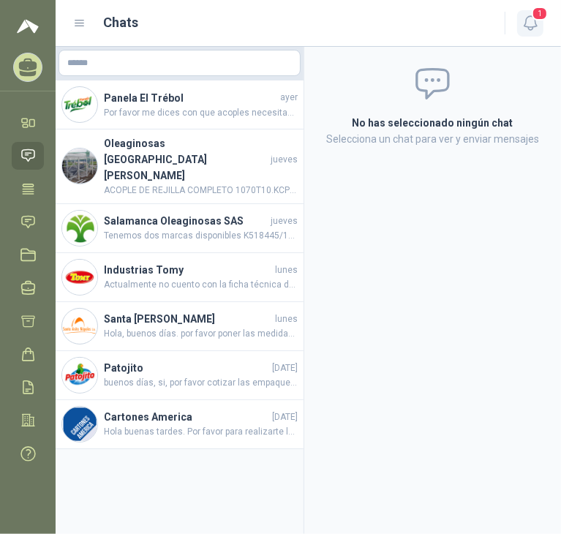
click at [540, 28] on button "1" at bounding box center [531, 23] width 26 height 26
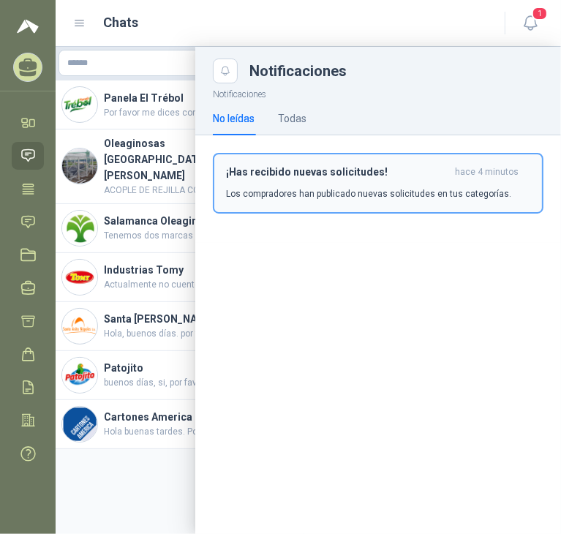
click at [302, 168] on h3 "¡Has recibido nuevas solicitudes!" at bounding box center [337, 172] width 223 height 12
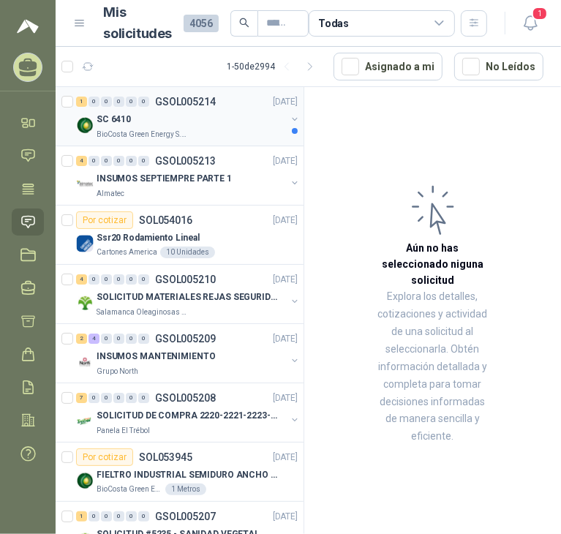
click at [193, 134] on div "BioCosta Green Energy S.A.S" at bounding box center [192, 134] width 190 height 12
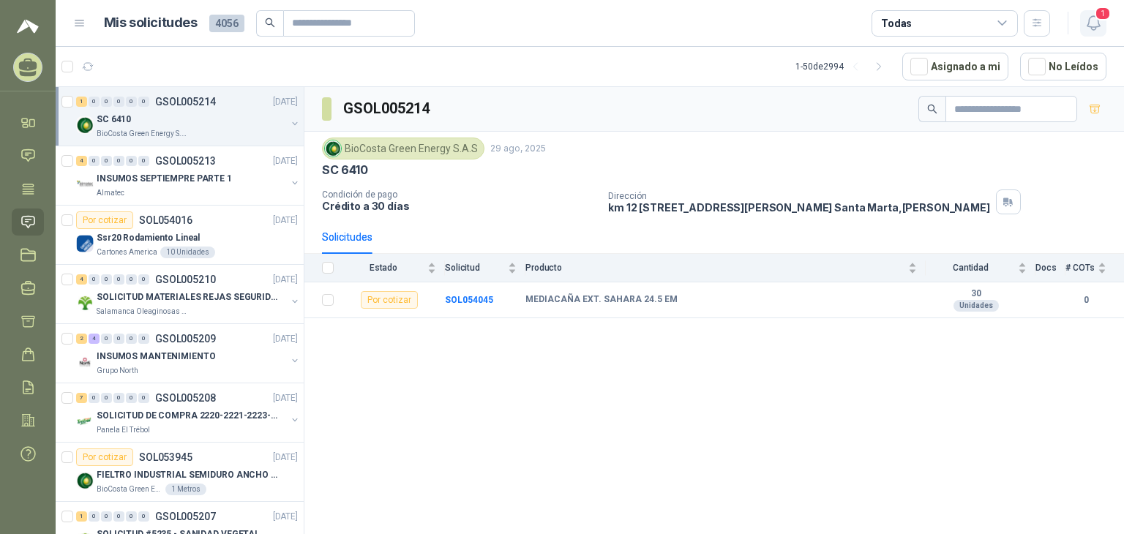
click at [561, 25] on icon "button" at bounding box center [1094, 23] width 18 height 18
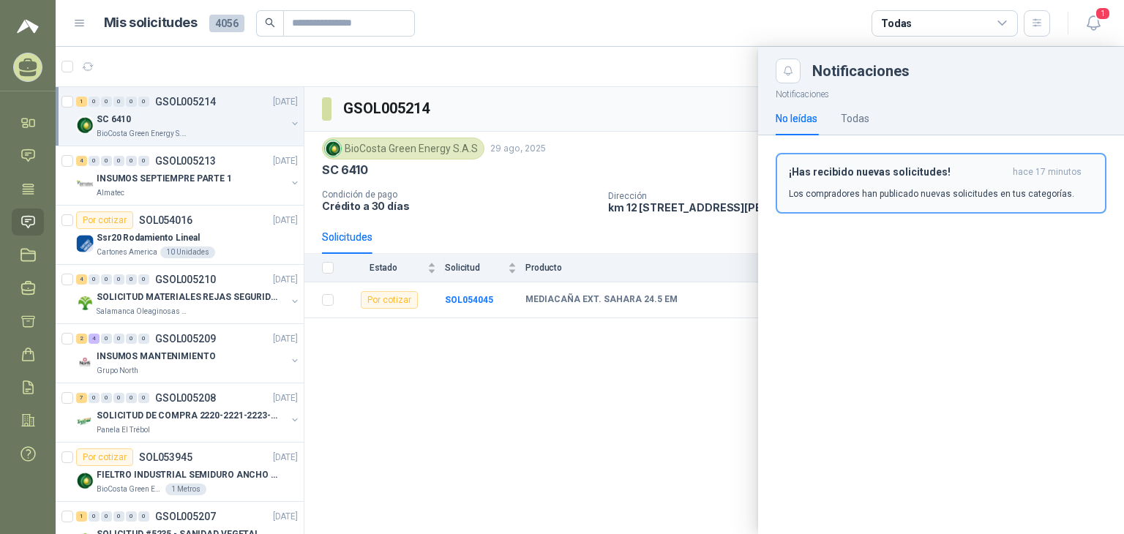
click at [561, 199] on p "Los compradores han publicado nuevas solicitudes en tus categorías." at bounding box center [931, 193] width 285 height 13
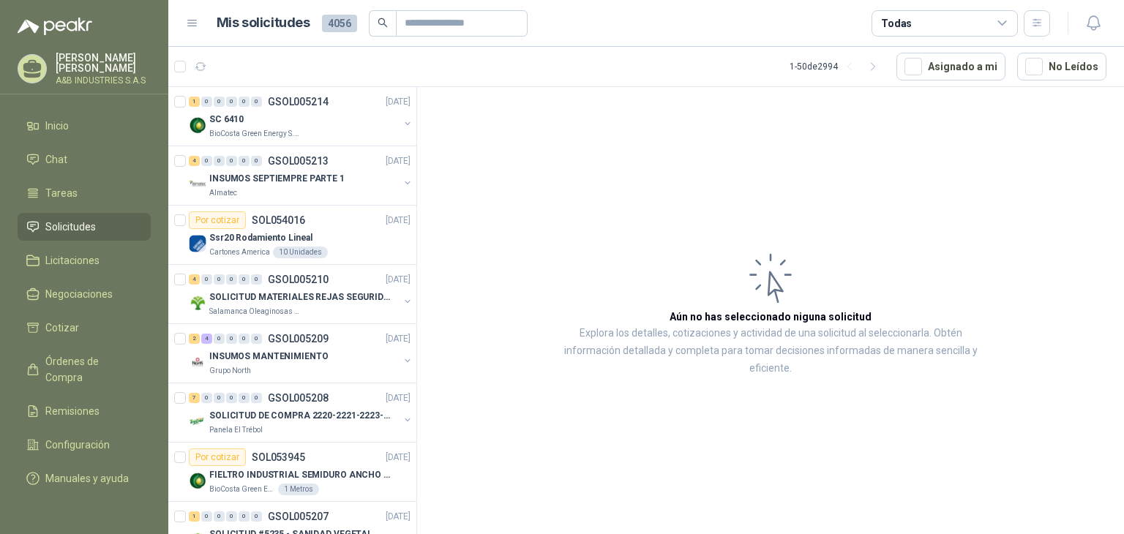
click at [581, 206] on article "Aún no has seleccionado niguna solicitud Explora los detalles, cotizaciones y a…" at bounding box center [770, 313] width 707 height 452
click at [485, 139] on article "Aún no has seleccionado niguna solicitud Explora los detalles, cotizaciones y a…" at bounding box center [770, 313] width 707 height 452
click at [430, 19] on input "text" at bounding box center [456, 23] width 102 height 25
paste input "**********"
type input "**********"
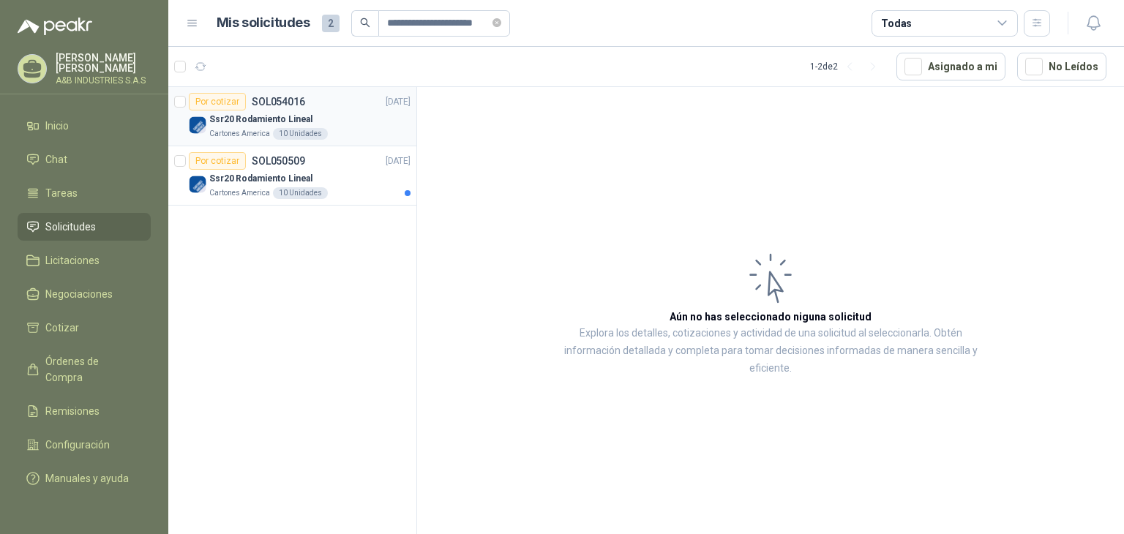
click at [300, 111] on div "Ssr20 Rodamiento Lineal" at bounding box center [309, 120] width 201 height 18
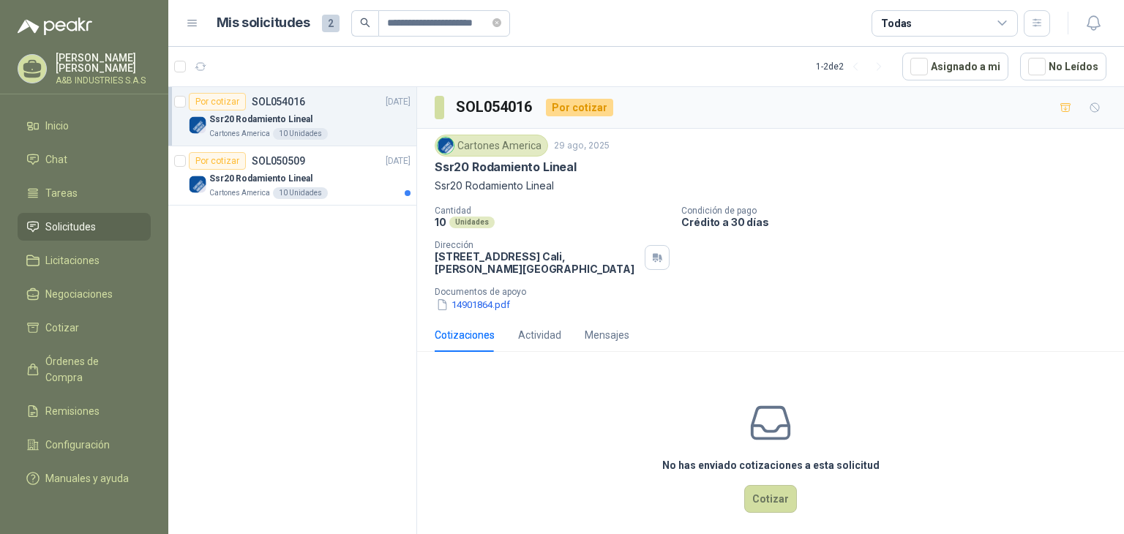
scroll to position [11, 0]
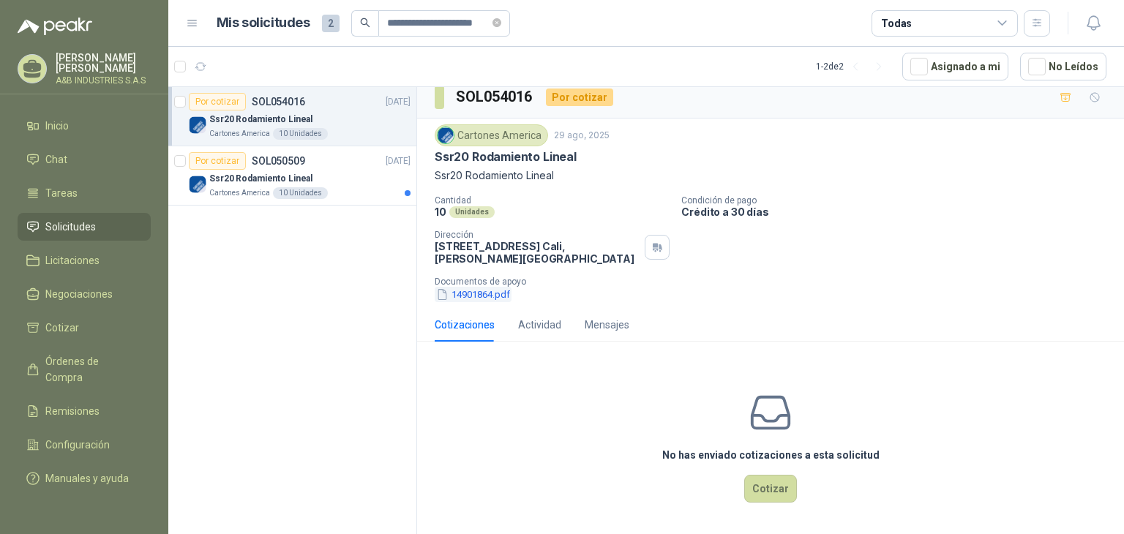
click at [471, 296] on button "14901864.pdf" at bounding box center [473, 294] width 77 height 15
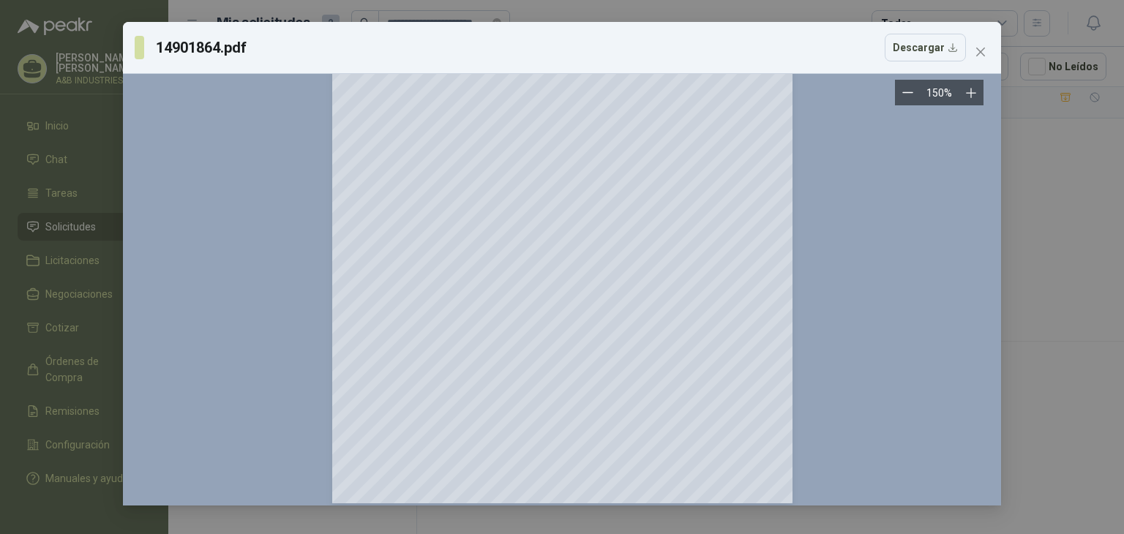
scroll to position [0, 0]
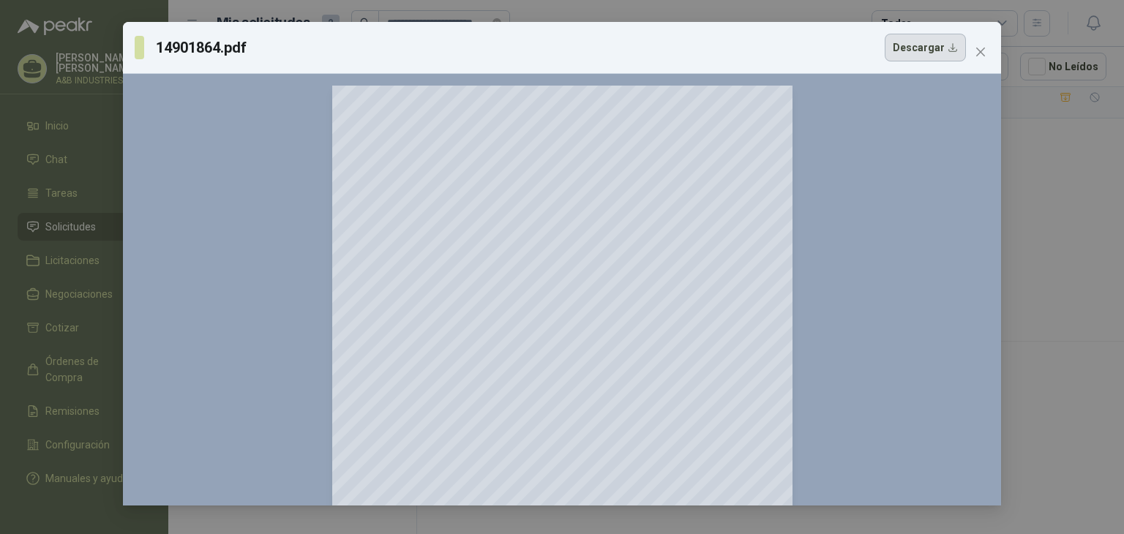
click at [897, 48] on button "Descargar" at bounding box center [925, 48] width 81 height 28
click at [976, 48] on icon "close" at bounding box center [981, 52] width 12 height 12
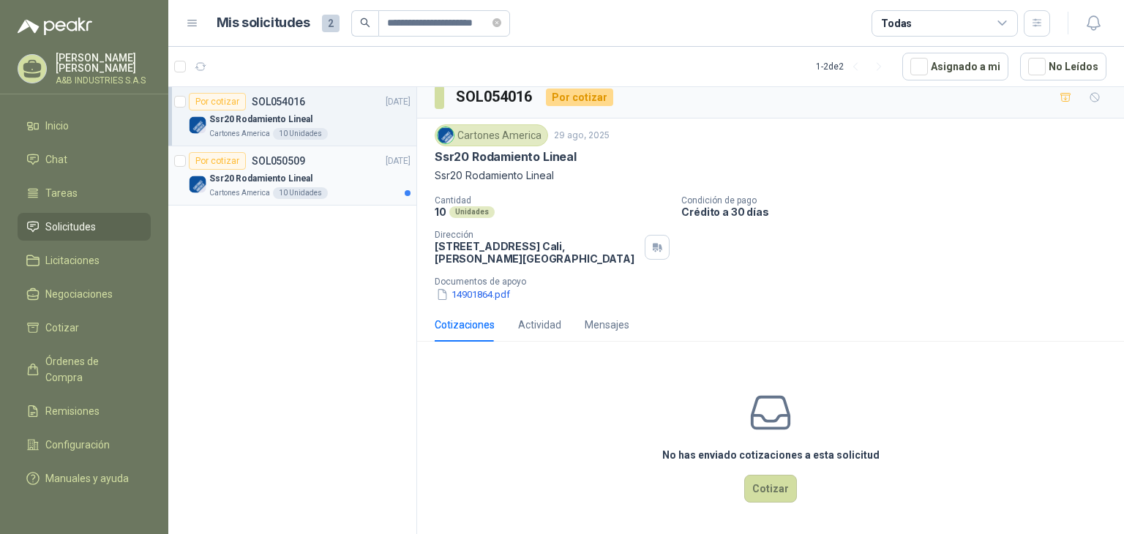
click at [252, 179] on p "Ssr20 Rodamiento Lineal" at bounding box center [260, 179] width 103 height 14
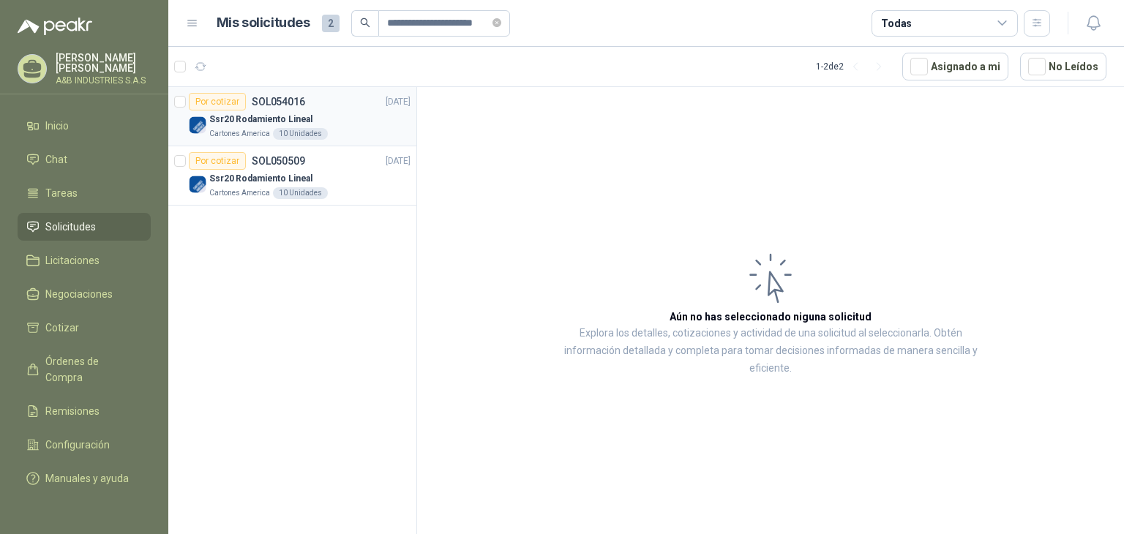
click at [280, 138] on div "10 Unidades" at bounding box center [300, 134] width 55 height 12
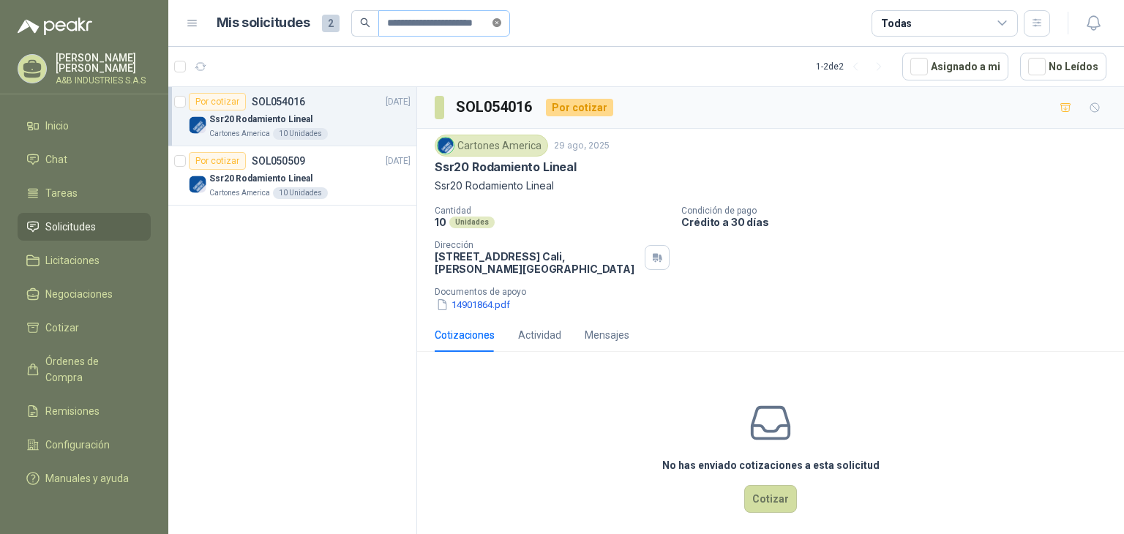
click at [501, 20] on icon "close-circle" at bounding box center [497, 22] width 9 height 9
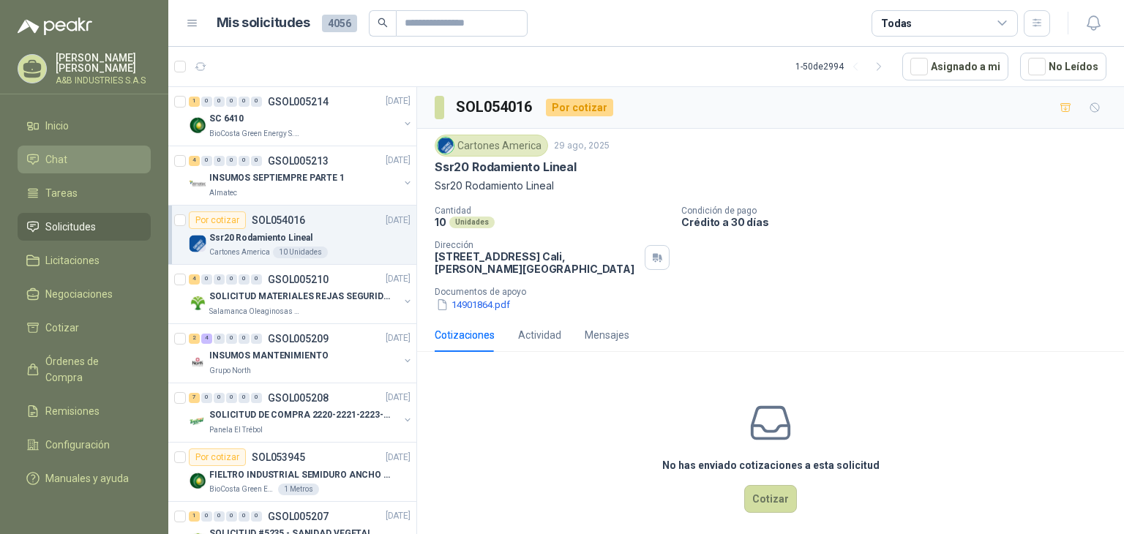
click at [49, 152] on span "Chat" at bounding box center [56, 160] width 22 height 16
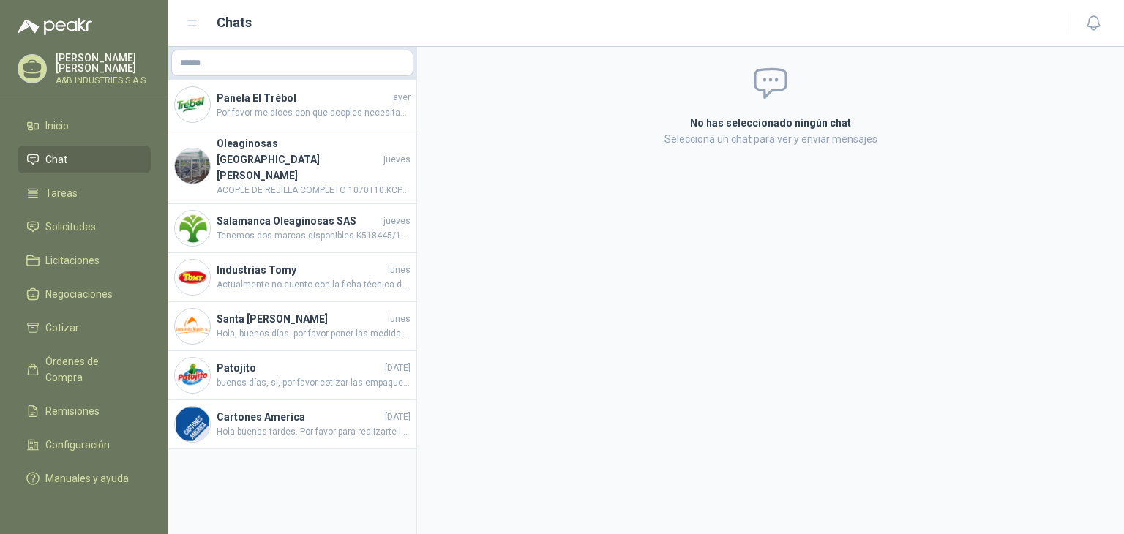
click at [658, 404] on div "No has seleccionado ningún chat Selecciona un chat para ver y enviar mensajes" at bounding box center [770, 291] width 707 height 488
click at [520, 191] on div "No has seleccionado ningún chat Selecciona un chat para ver y enviar mensajes" at bounding box center [770, 291] width 707 height 488
click at [497, 176] on div "No has seleccionado ningún chat Selecciona un chat para ver y enviar mensajes" at bounding box center [770, 291] width 707 height 488
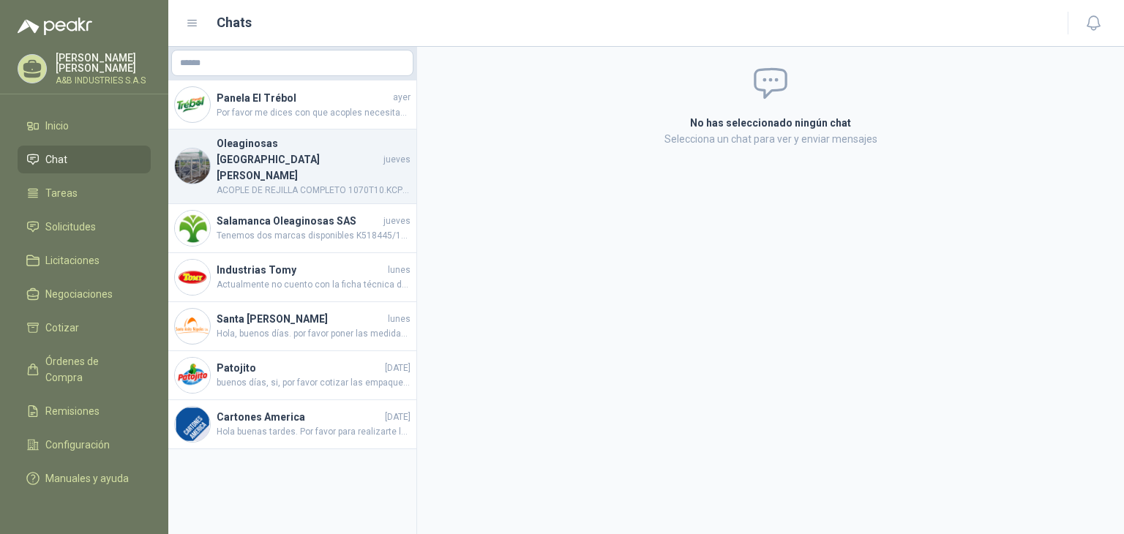
click at [293, 144] on h4 "Oleaginosas [GEOGRAPHIC_DATA][PERSON_NAME]" at bounding box center [299, 159] width 164 height 48
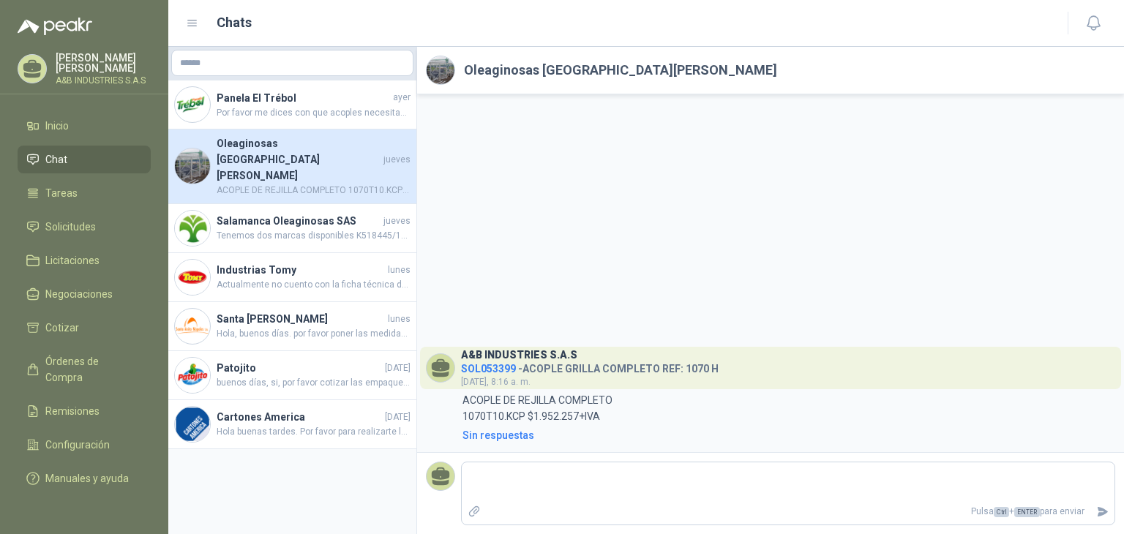
drag, startPoint x: 591, startPoint y: 138, endPoint x: 586, endPoint y: 143, distance: 7.8
click at [591, 138] on div "A&B INDUSTRIES S.A.S SOL053399 - ACOPLE GRILLA COMPLETO REF: 1070 H [DATE], 8:1…" at bounding box center [770, 273] width 707 height 358
